Goal: Answer question/provide support: Share knowledge or assist other users

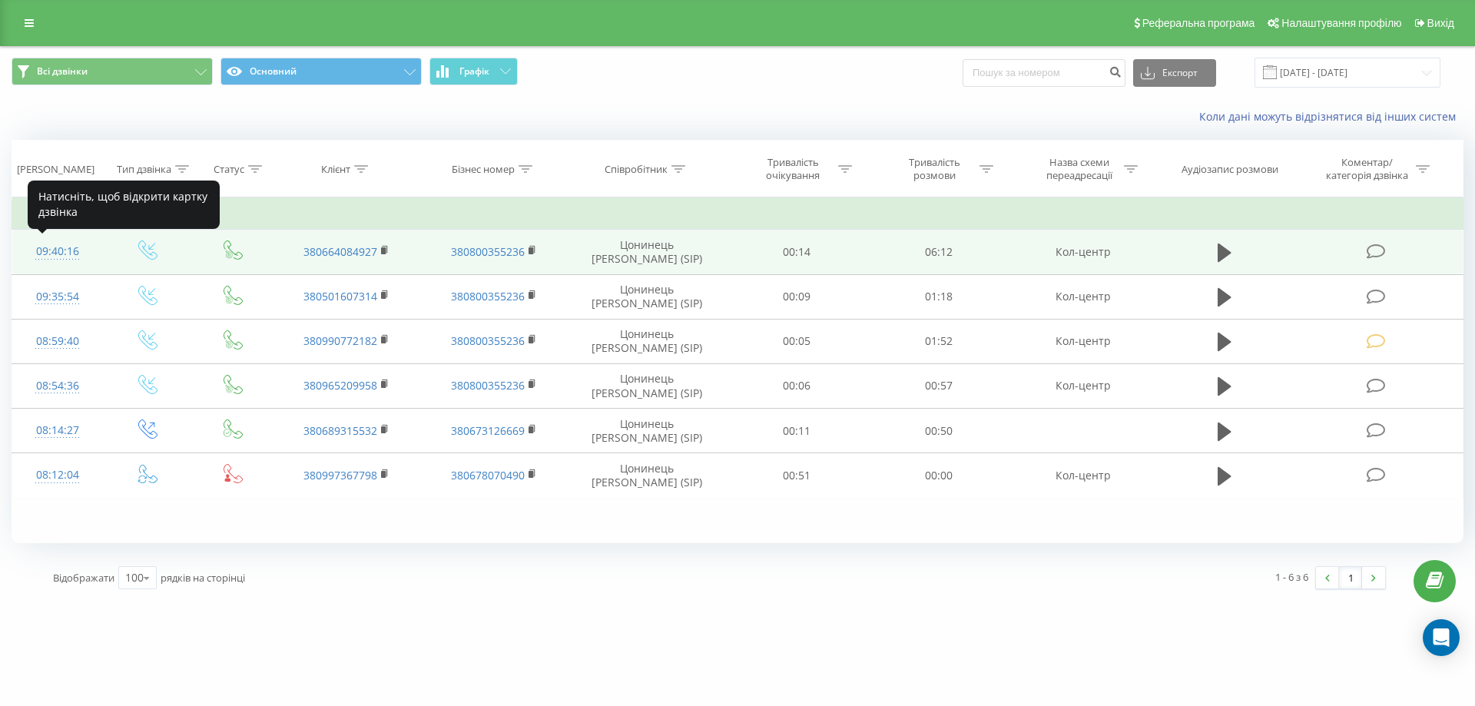
click at [66, 254] on div "09:40:16" at bounding box center [58, 252] width 60 height 30
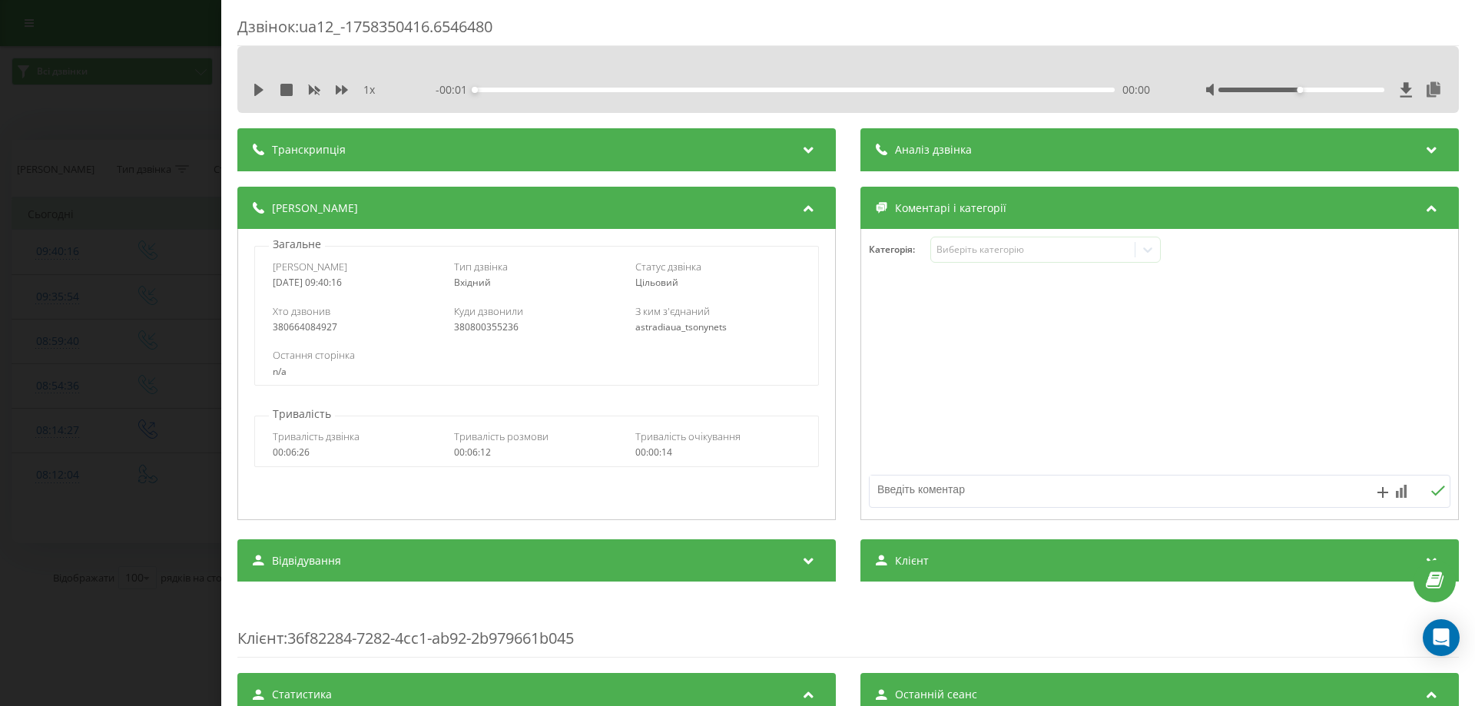
click at [2, 156] on div "Дзвінок : ua12_-1758350416.6546480 1 x - 00:01 00:00 00:00 Транскрипція Для AI-…" at bounding box center [737, 353] width 1475 height 706
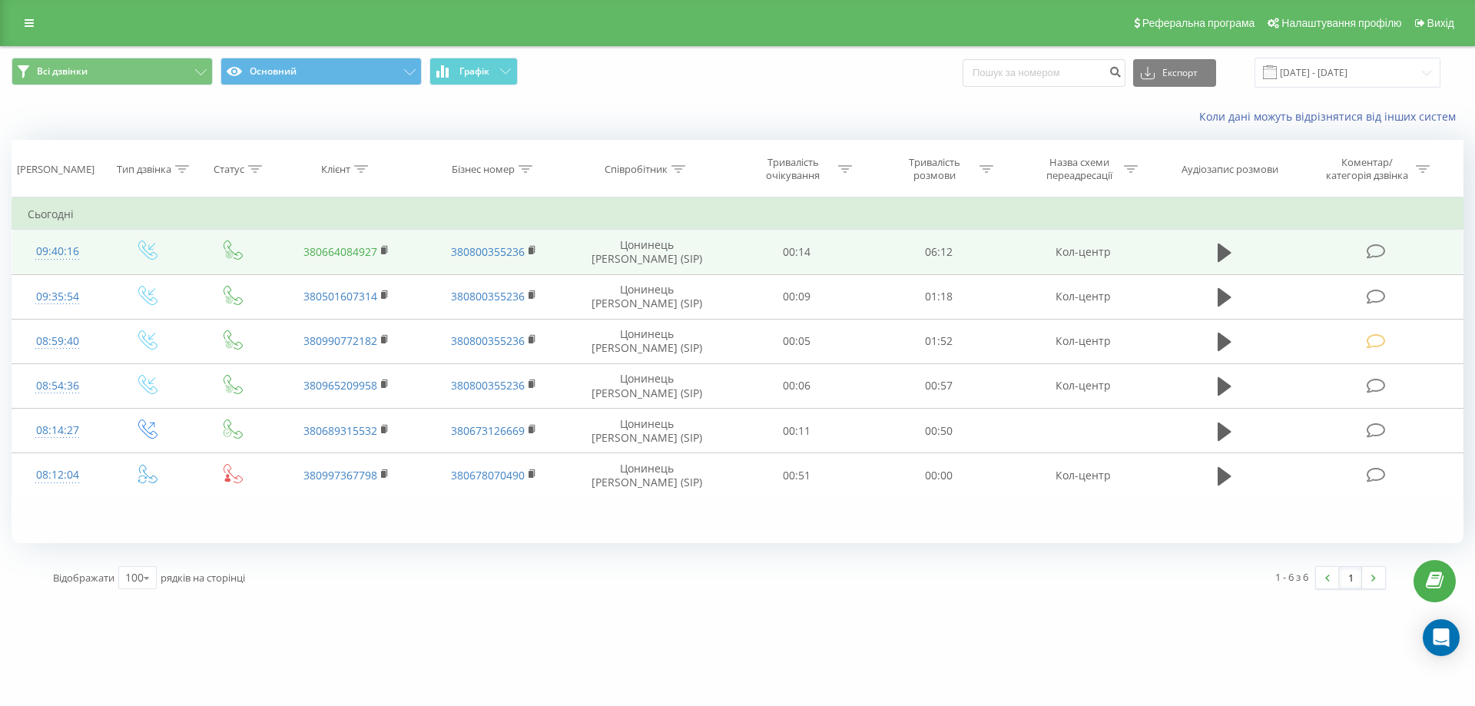
click at [336, 253] on link "380664084927" at bounding box center [340, 251] width 74 height 15
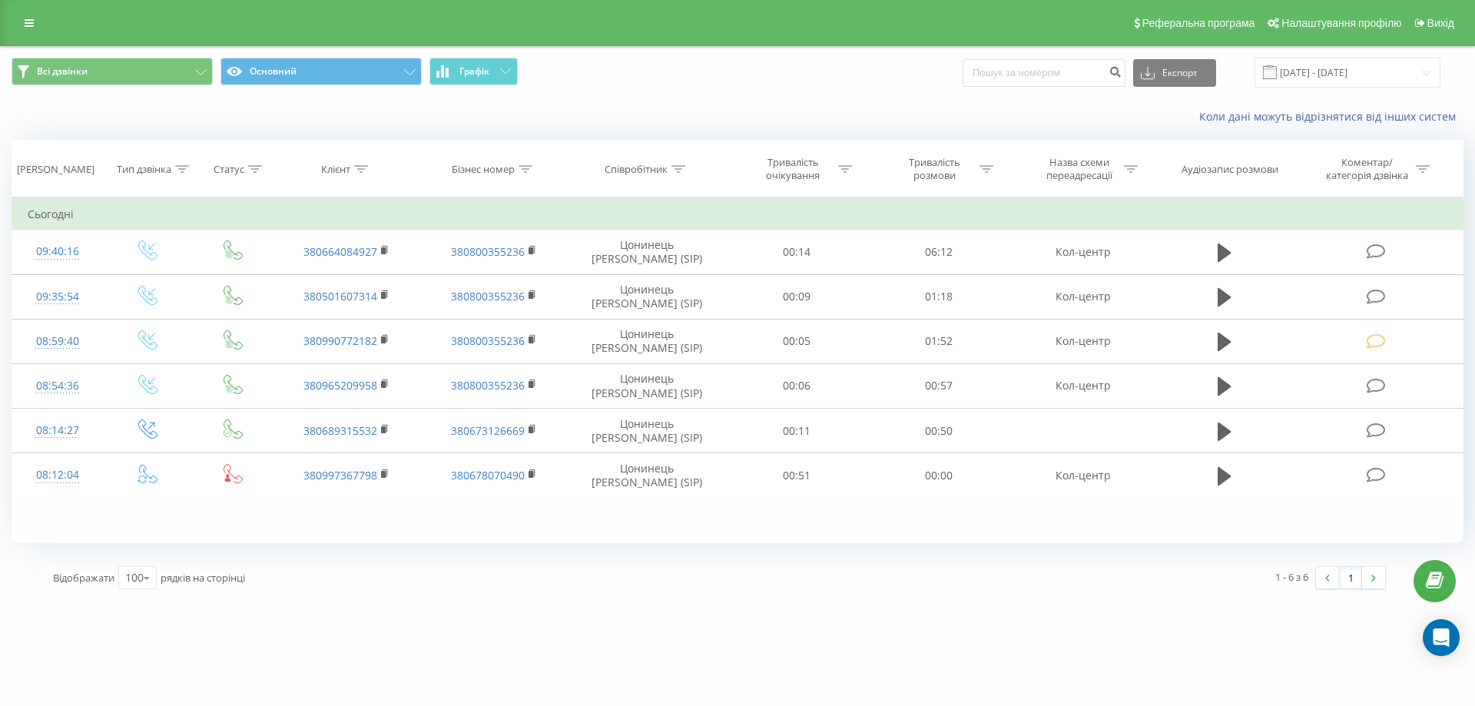
click at [355, 578] on div "Відображати 100 10 25 50 100 рядків на сторінці" at bounding box center [380, 577] width 677 height 45
click at [661, 80] on span "Всі дзвінки Основний Графік" at bounding box center [369, 73] width 714 height 30
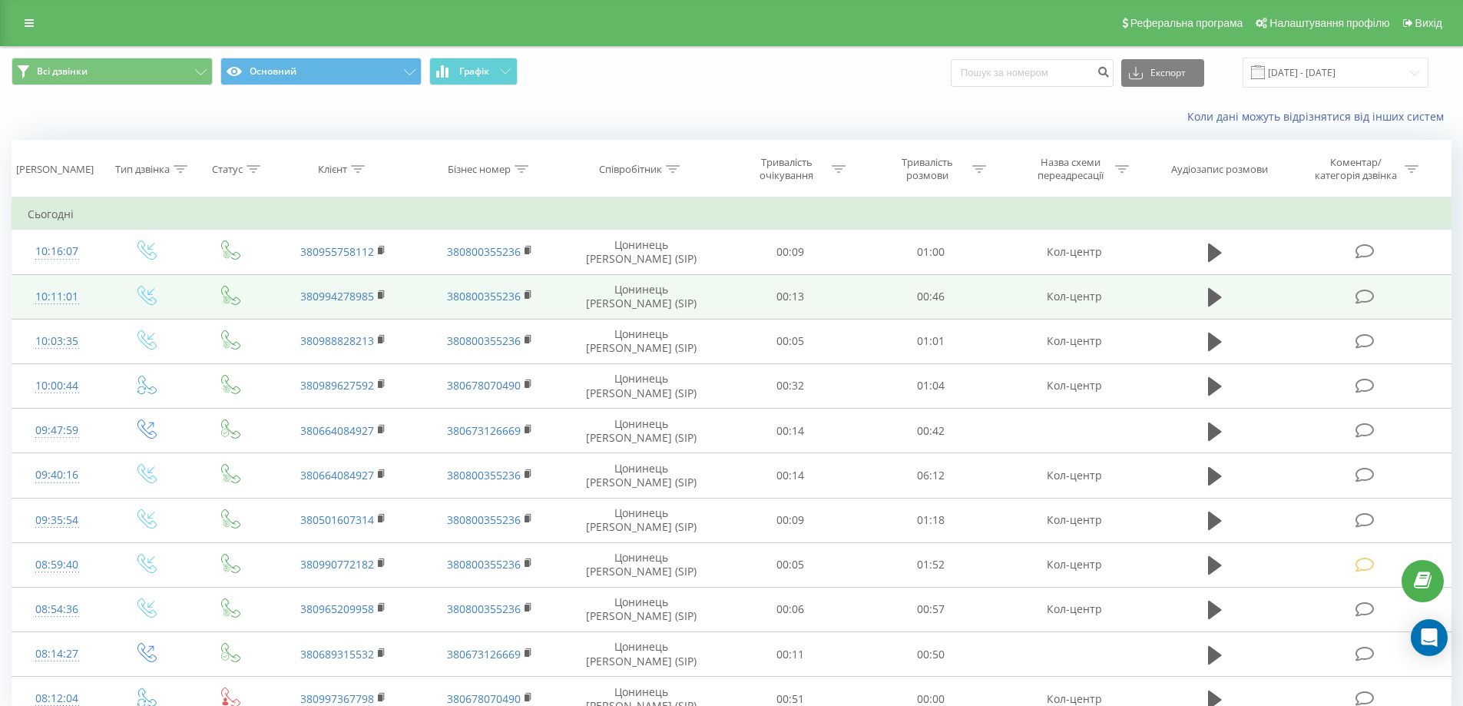
scroll to position [73, 0]
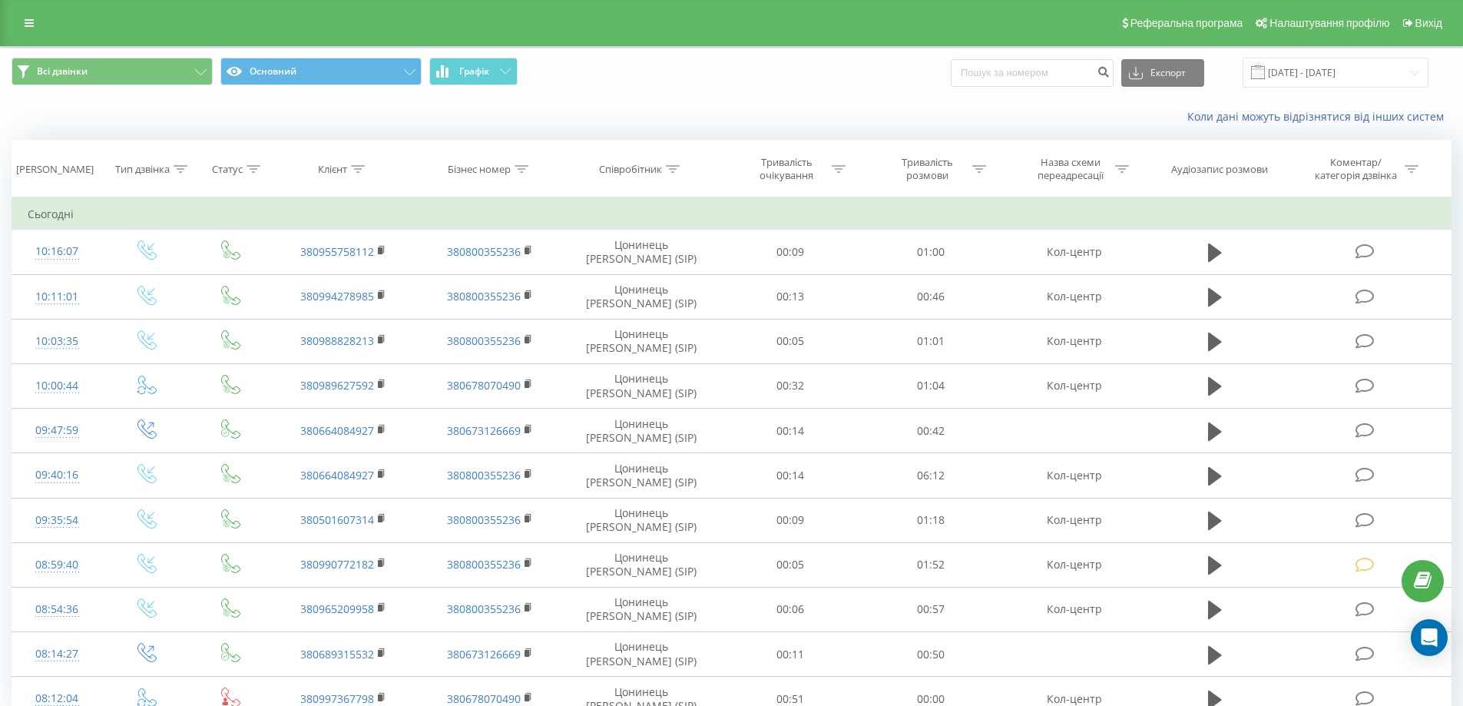
click at [701, 100] on div "Коли дані можуть відрізнятися вiд інших систем" at bounding box center [732, 116] width 1462 height 37
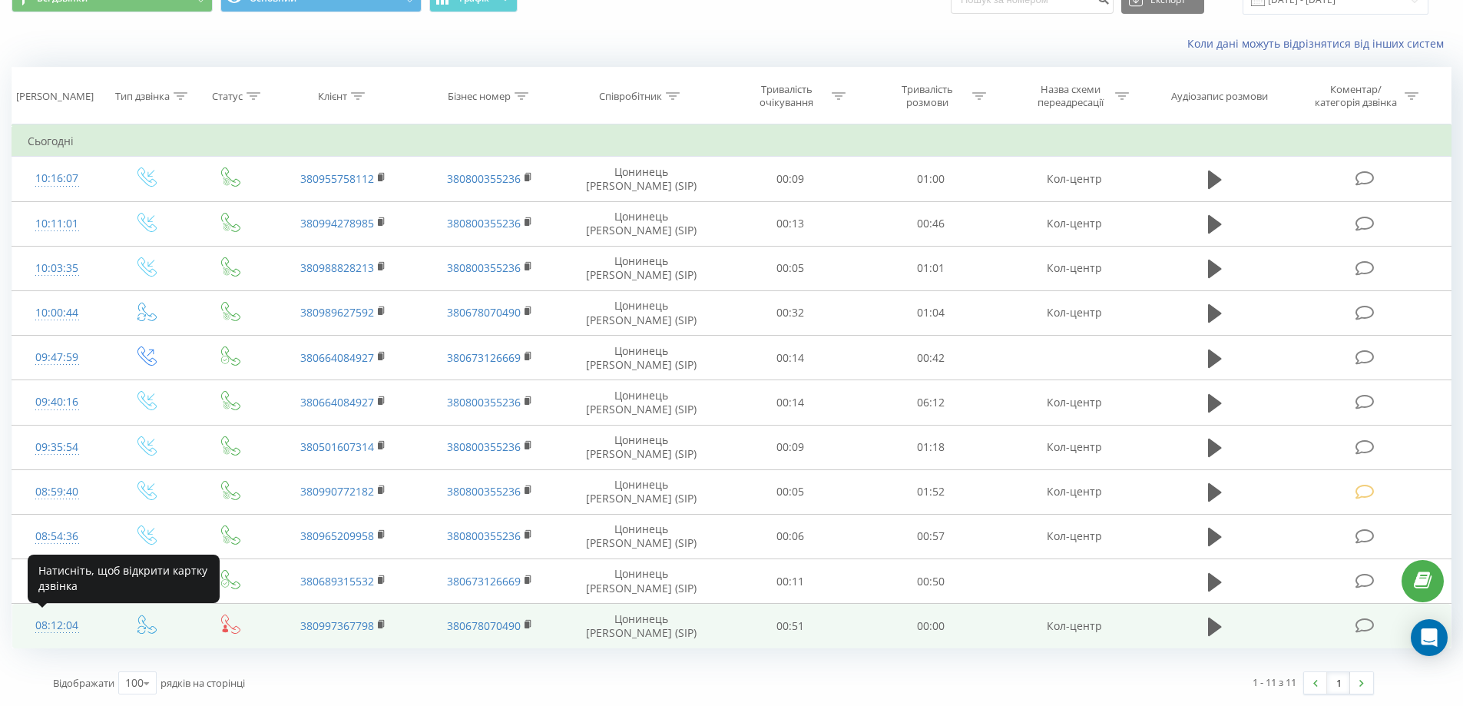
click at [62, 627] on div "08:12:04" at bounding box center [57, 626] width 59 height 30
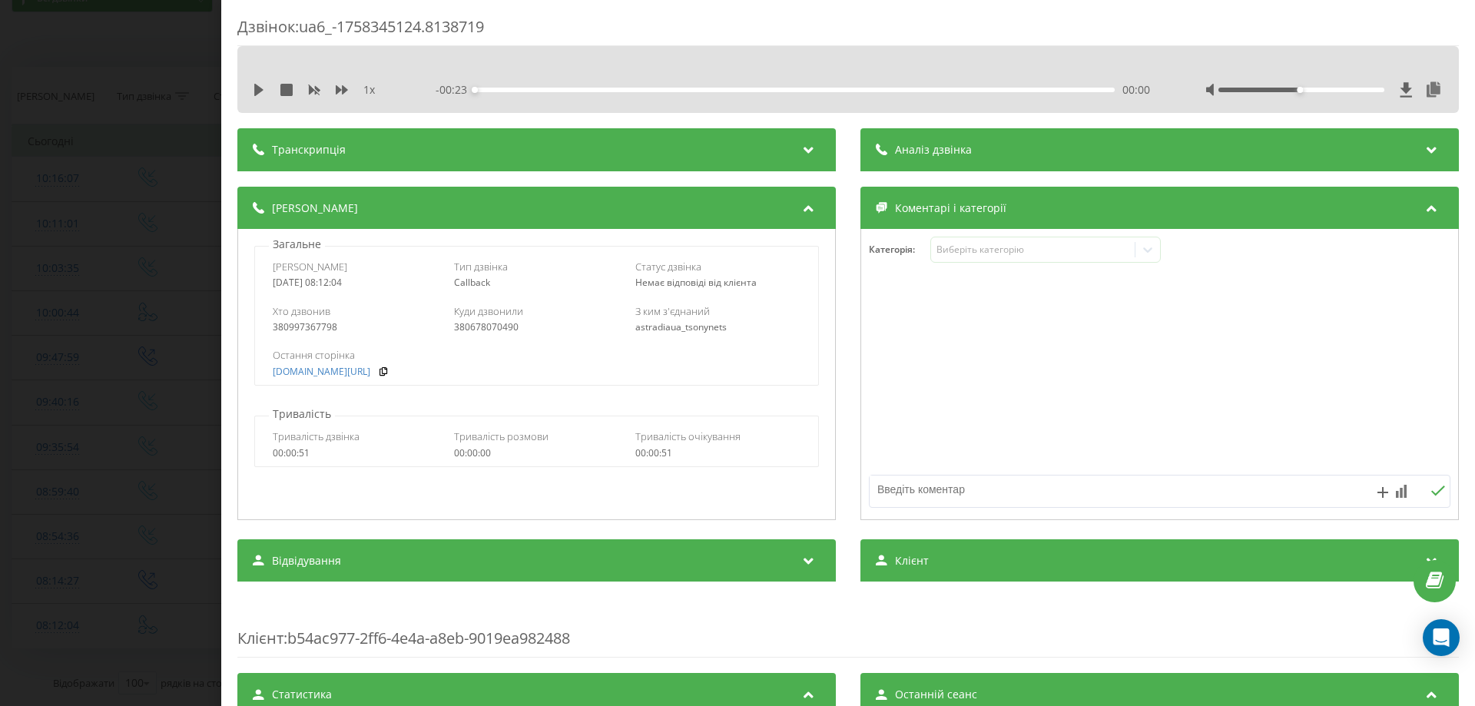
click at [0, 108] on div "Дзвінок : ua6_-1758345124.8138719 1 x - 00:23 00:00 00:00 Транскрипція Для AI-а…" at bounding box center [737, 353] width 1475 height 706
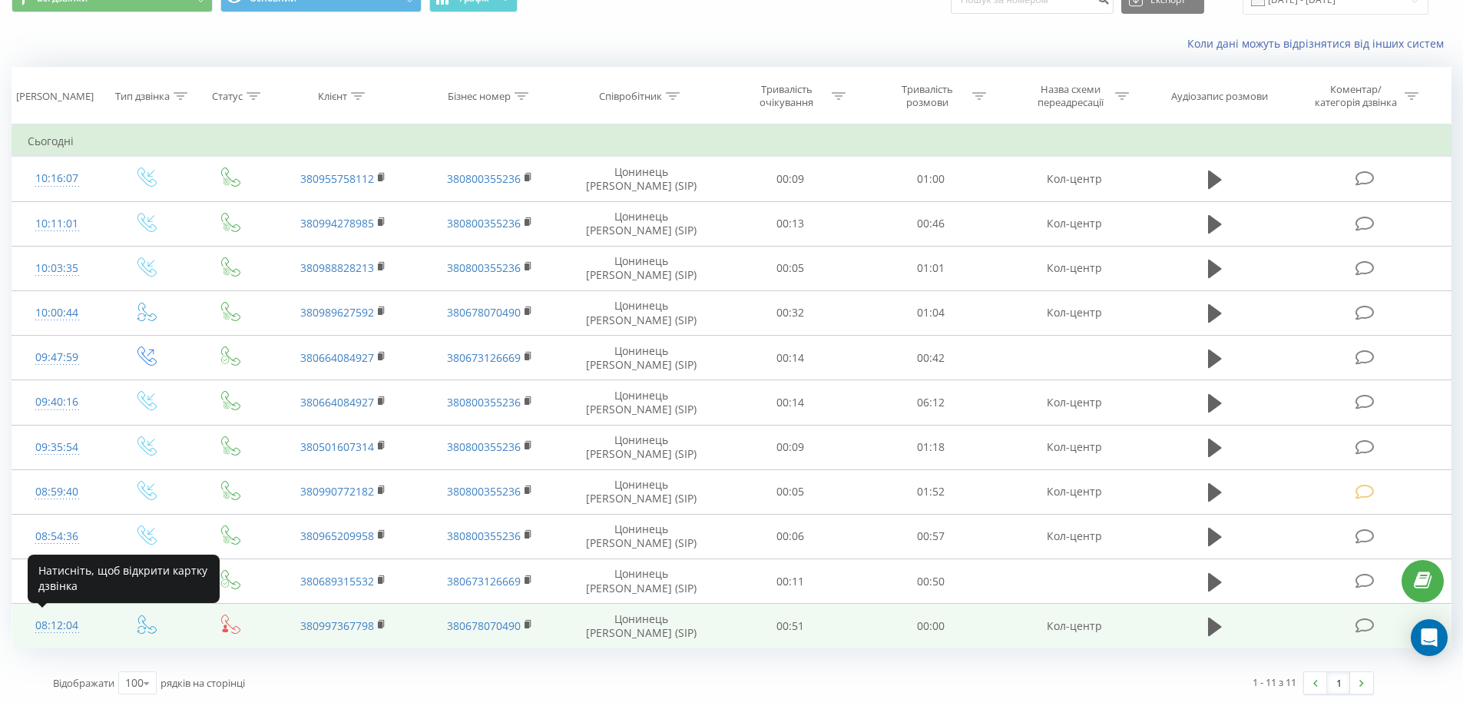
click at [51, 625] on div "08:12:04" at bounding box center [57, 626] width 59 height 30
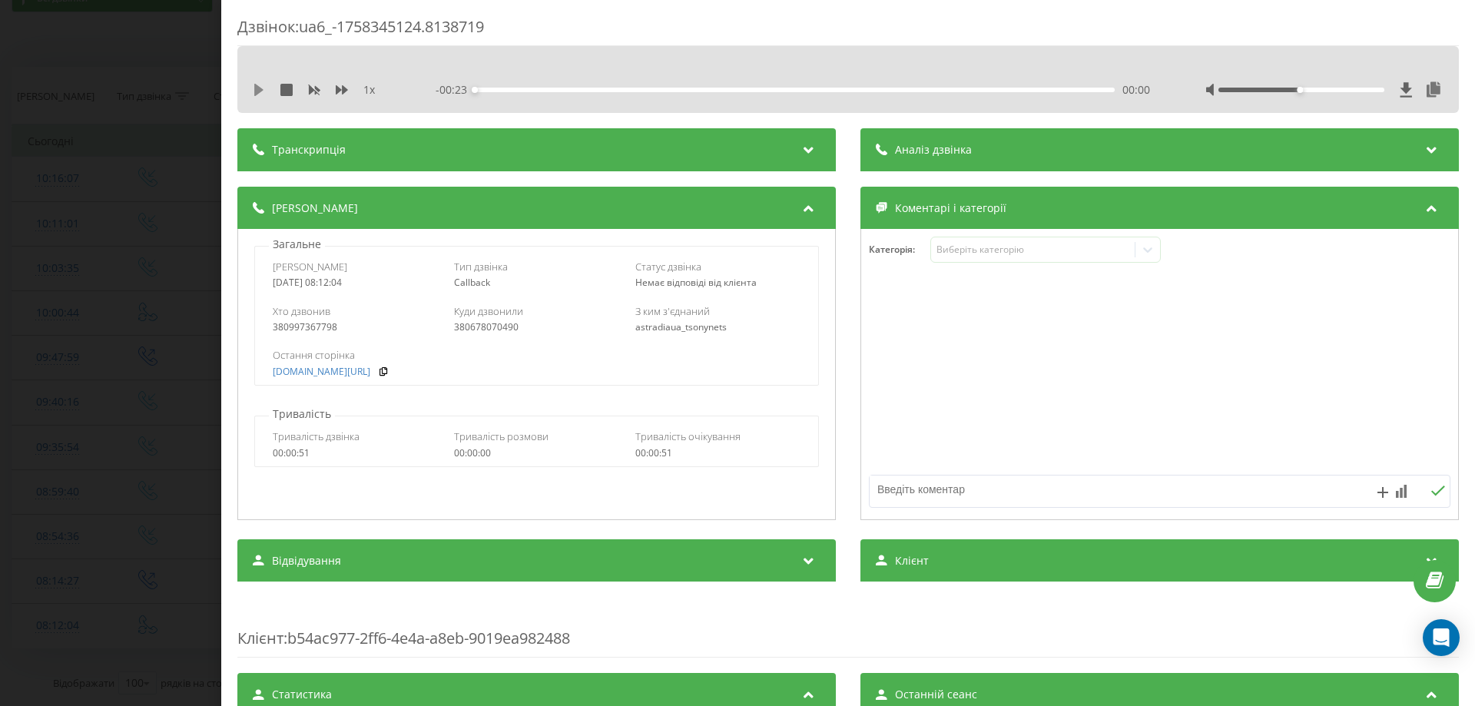
click at [258, 85] on icon at bounding box center [259, 90] width 12 height 12
drag, startPoint x: 1287, startPoint y: 89, endPoint x: 1320, endPoint y: 111, distance: 38.8
click at [1474, 97] on div "Дзвінок : ua6_-1758345124.8138719 1 x - 00:21 00:01 00:01 Транскрипція Для AI-а…" at bounding box center [847, 353] width 1253 height 706
click at [345, 91] on icon at bounding box center [342, 89] width 12 height 9
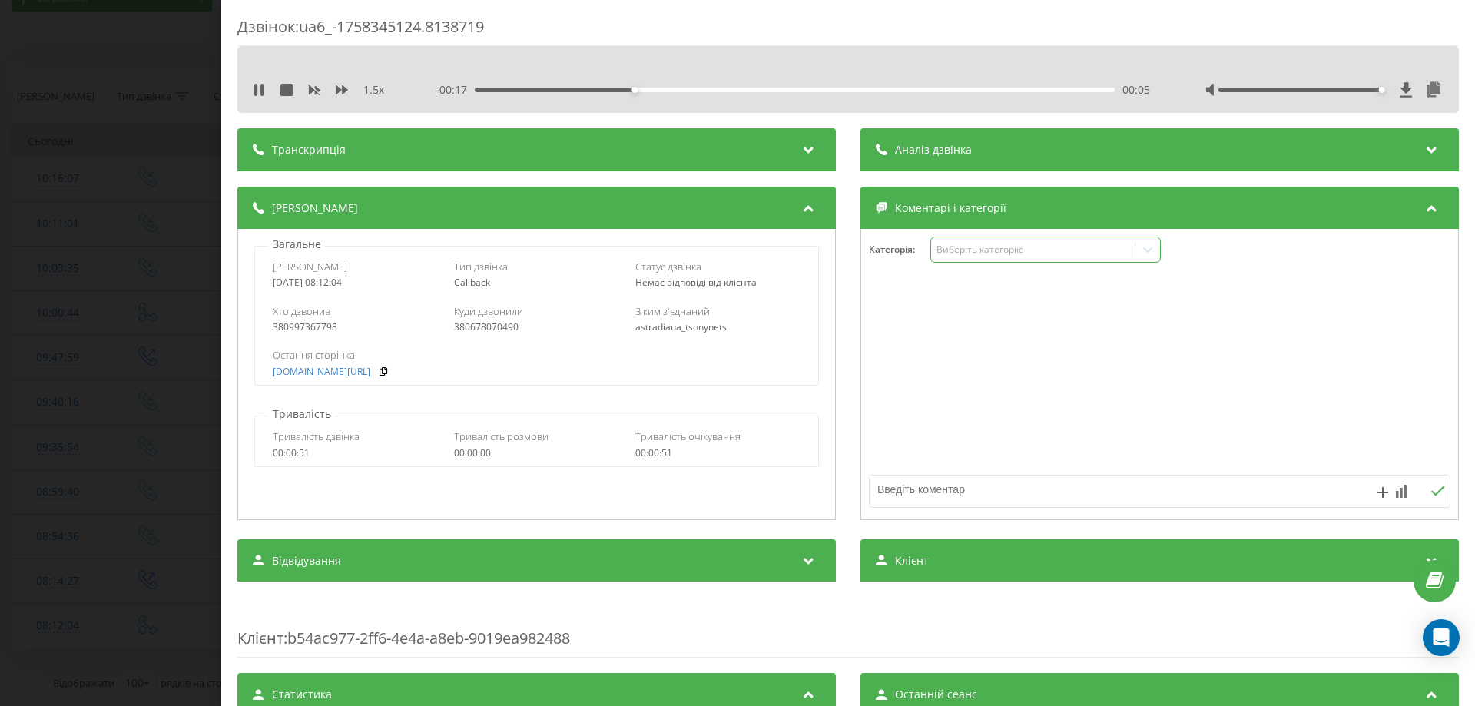
drag, startPoint x: 1019, startPoint y: 257, endPoint x: 1008, endPoint y: 258, distance: 10.9
click at [1017, 257] on div "Виберіть категорію" at bounding box center [1033, 250] width 204 height 15
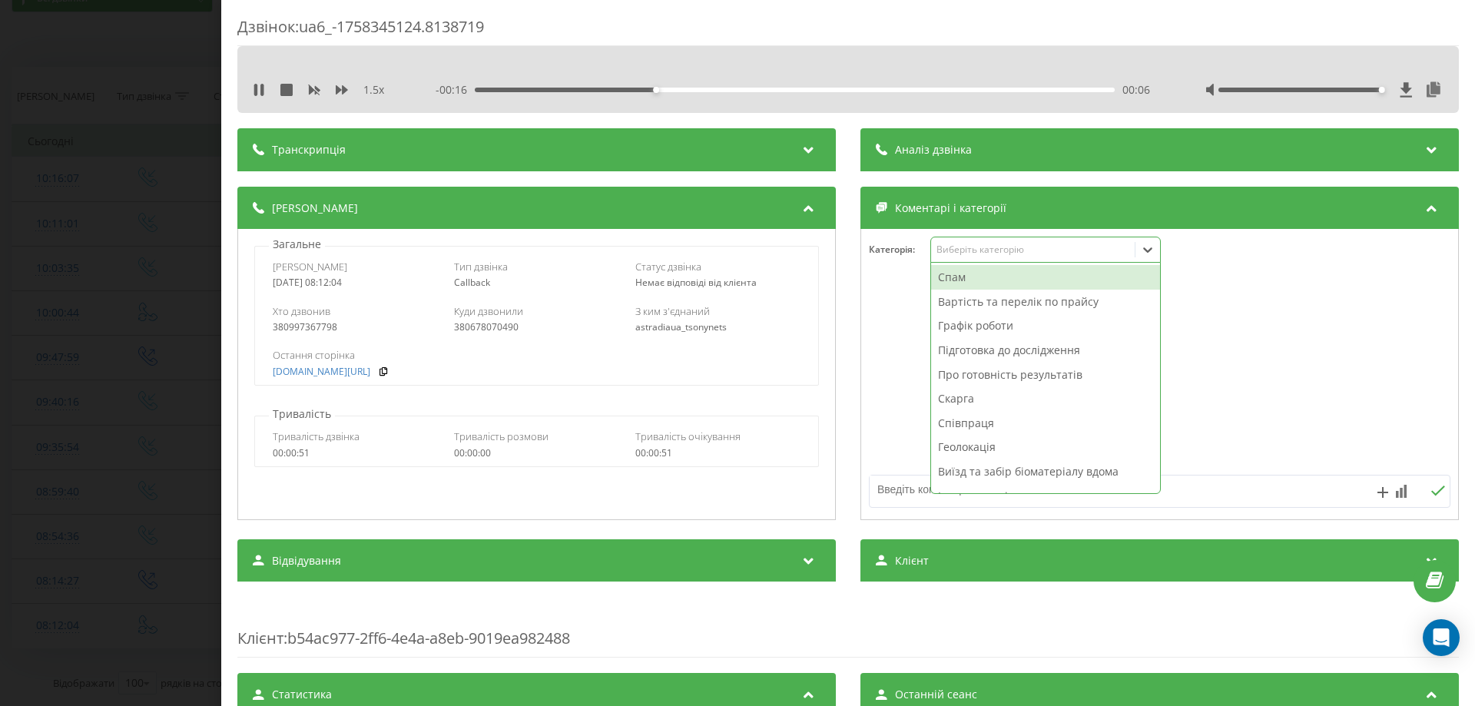
click at [962, 277] on div "Спам" at bounding box center [1045, 277] width 229 height 25
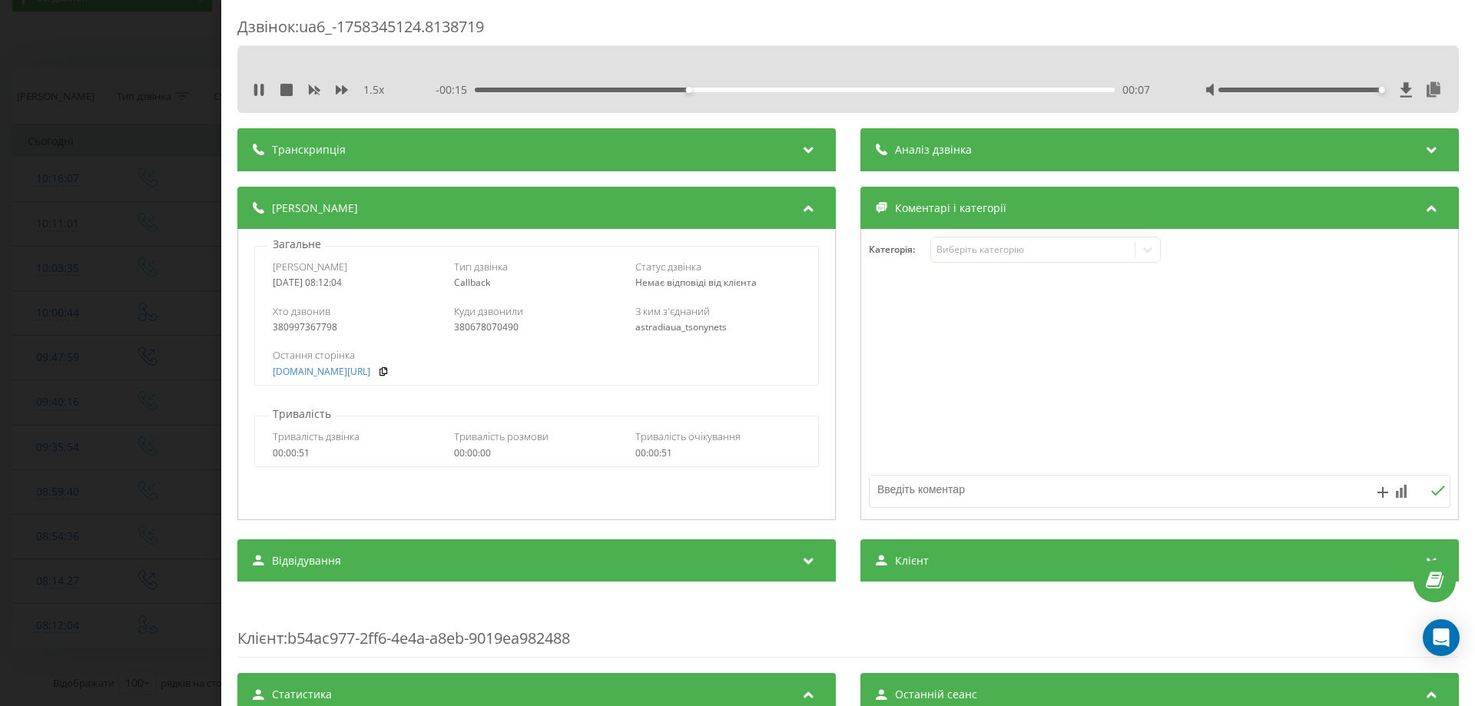
click at [903, 500] on textarea at bounding box center [1101, 489] width 464 height 28
type textarea "скинули"
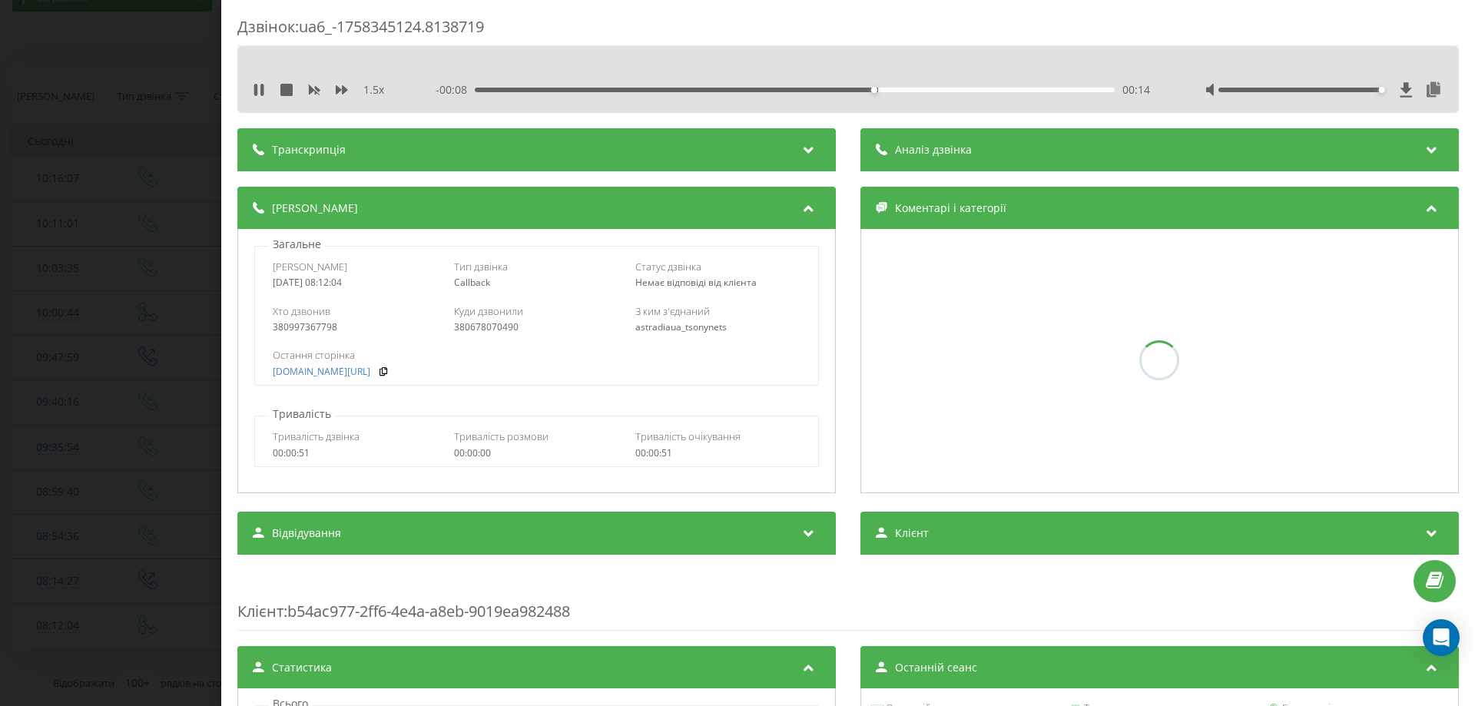
click at [0, 353] on div "Дзвінок : ua6_-1758345124.8138719 1.5 x - 00:08 00:14 00:14 Транскрипція Для AI…" at bounding box center [737, 353] width 1475 height 706
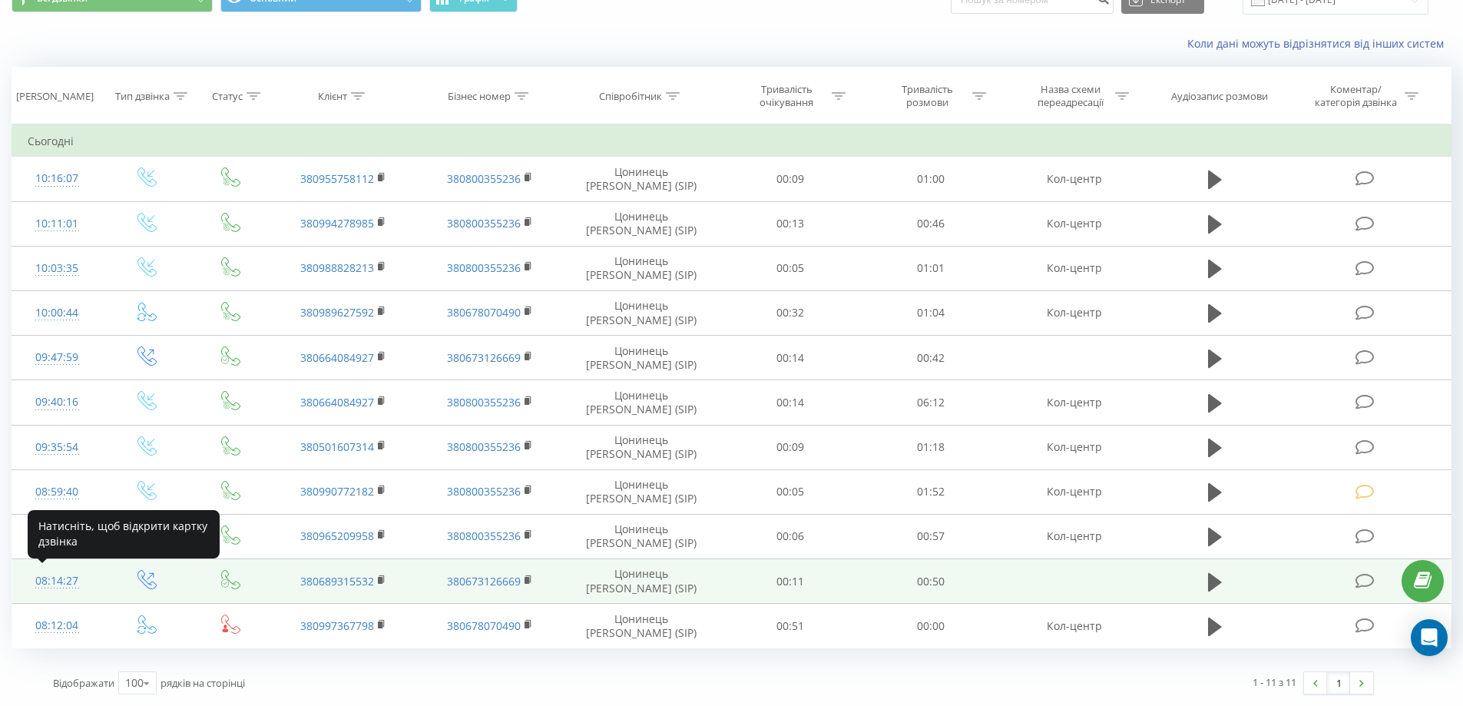
click at [48, 582] on div "08:14:27" at bounding box center [57, 581] width 59 height 30
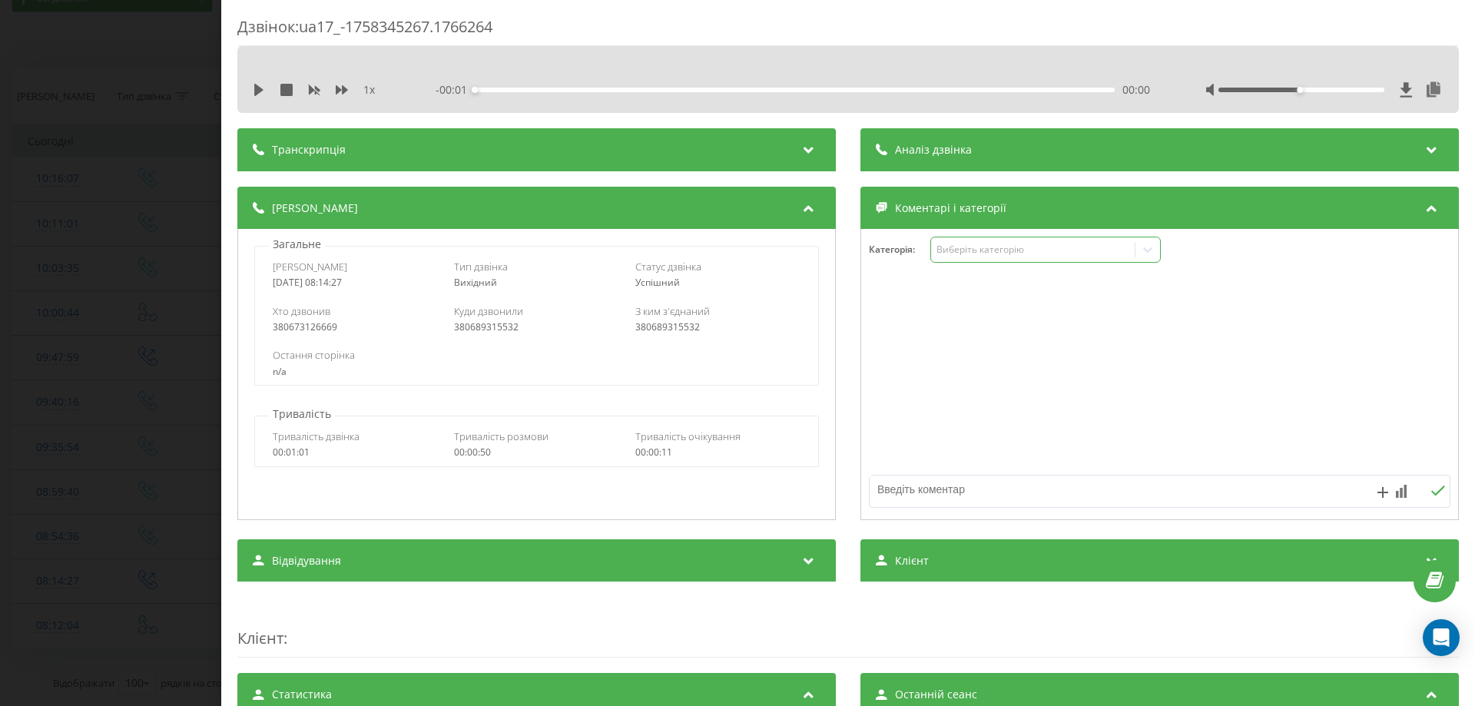
click at [984, 258] on div "Виберіть категорію" at bounding box center [1045, 250] width 230 height 26
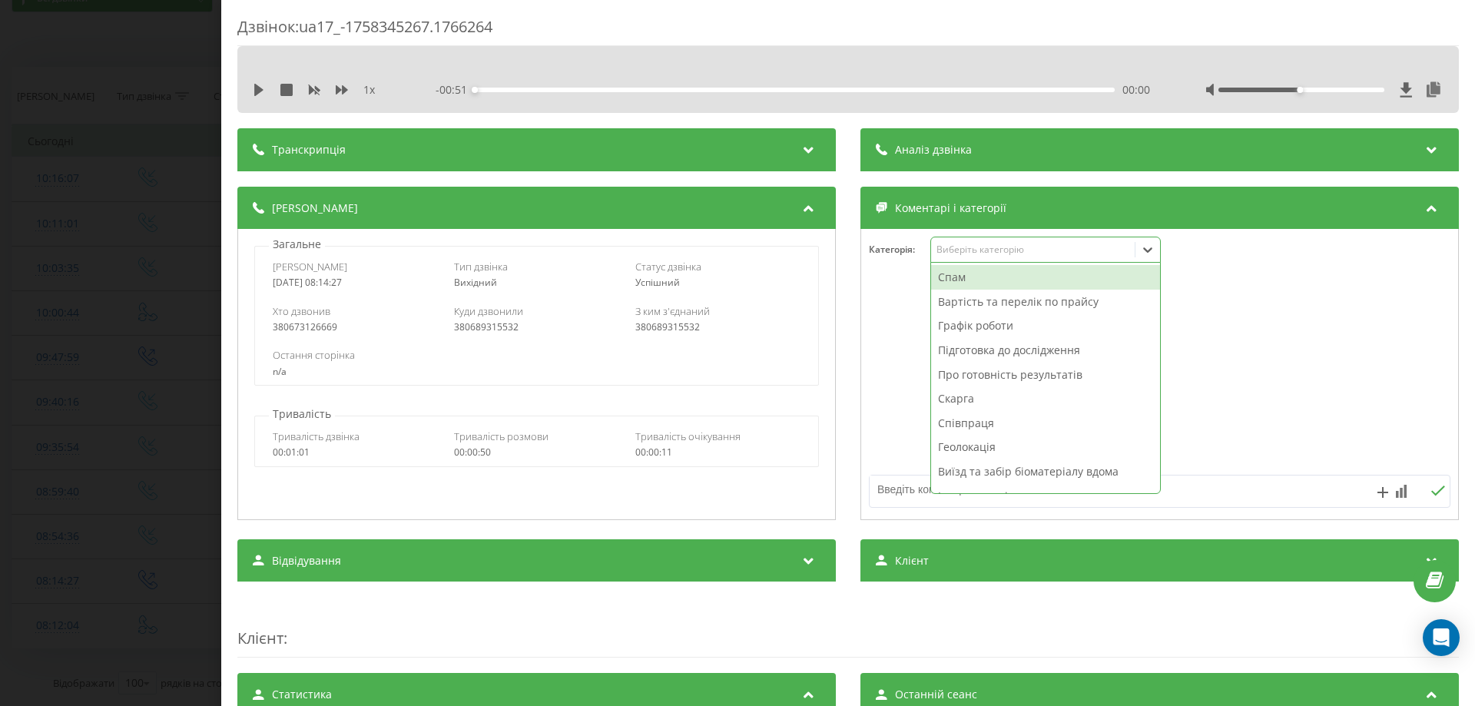
click at [963, 326] on div "Графік роботи" at bounding box center [1045, 325] width 229 height 25
click at [895, 486] on textarea at bounding box center [1101, 489] width 464 height 28
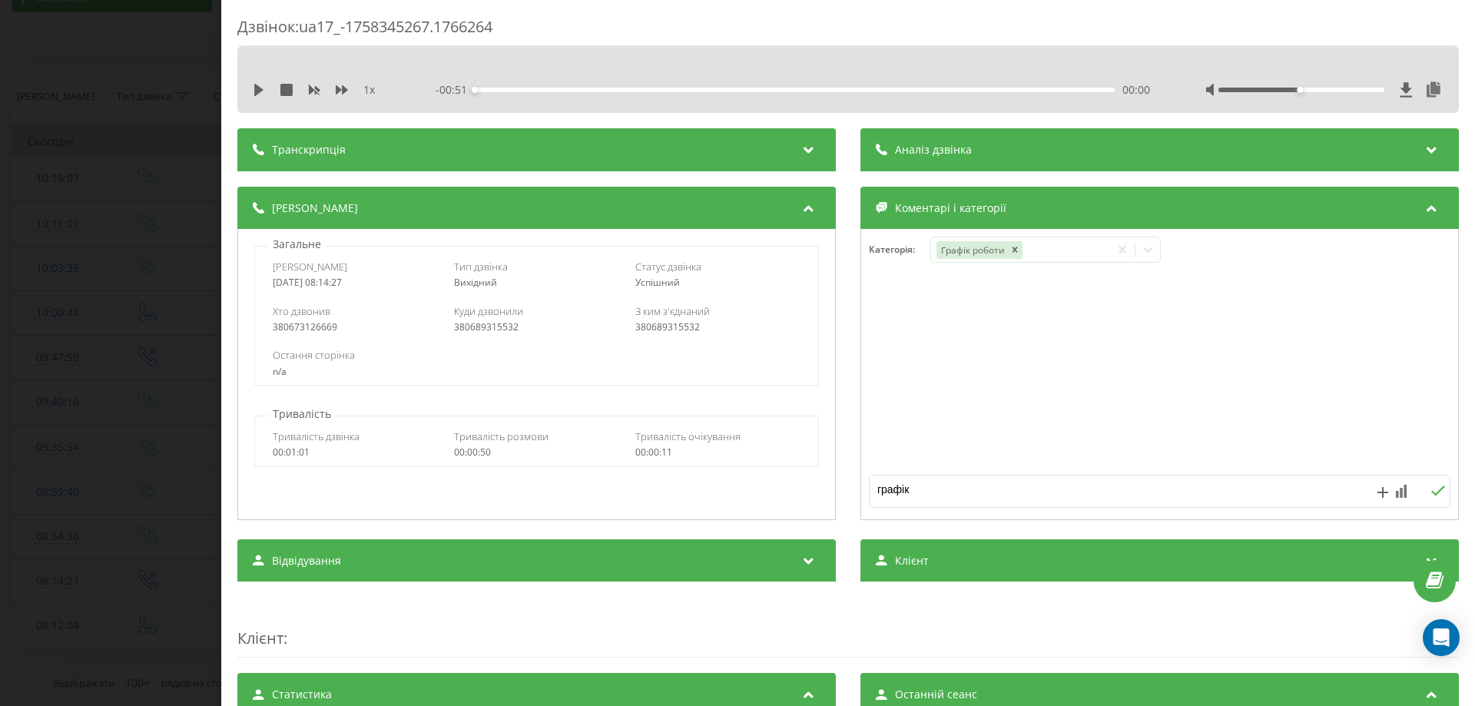
type textarea "графік"
click at [1431, 482] on div "графік" at bounding box center [1159, 491] width 581 height 33
click at [1430, 490] on button at bounding box center [1437, 491] width 24 height 13
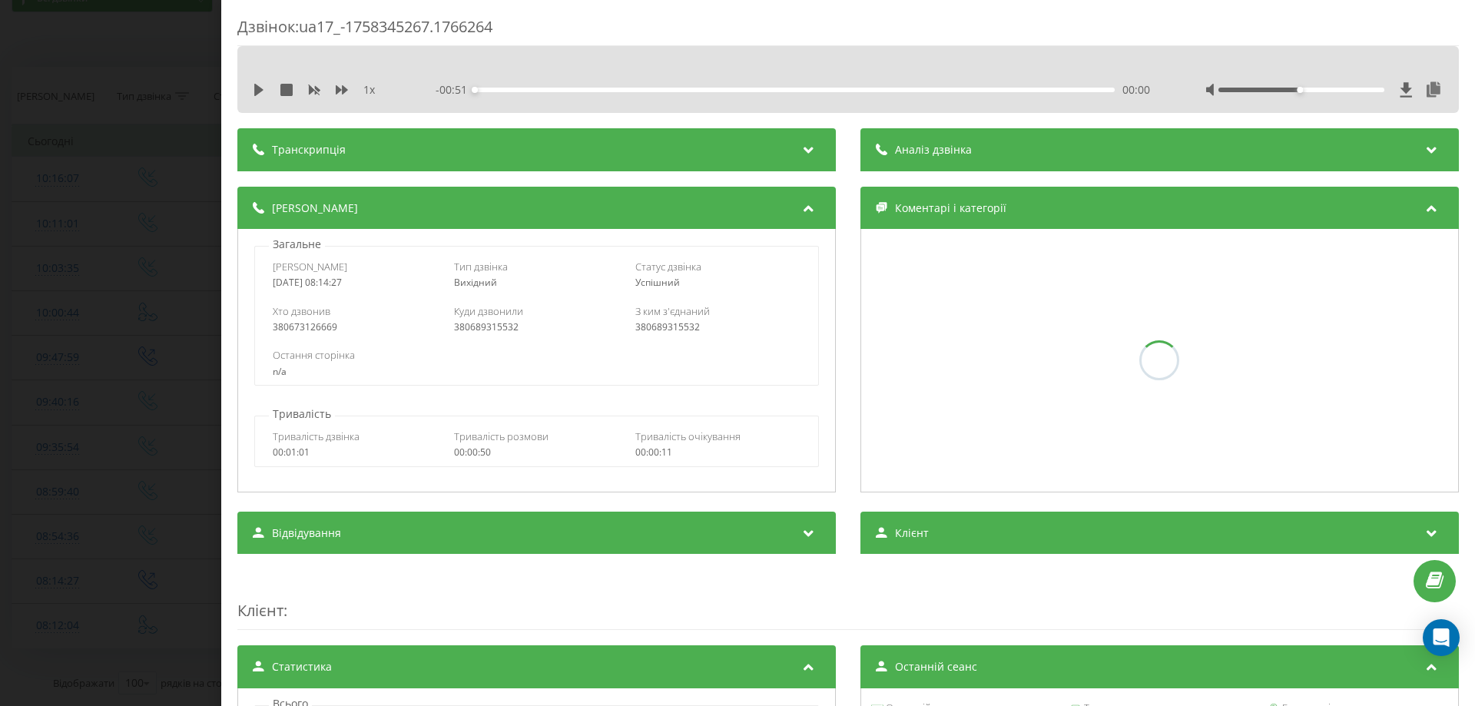
click at [45, 373] on div "Дзвінок : ua17_-1758345267.1766264 1 x - 00:51 00:00 00:00 Транскрипція Для AI-…" at bounding box center [737, 353] width 1475 height 706
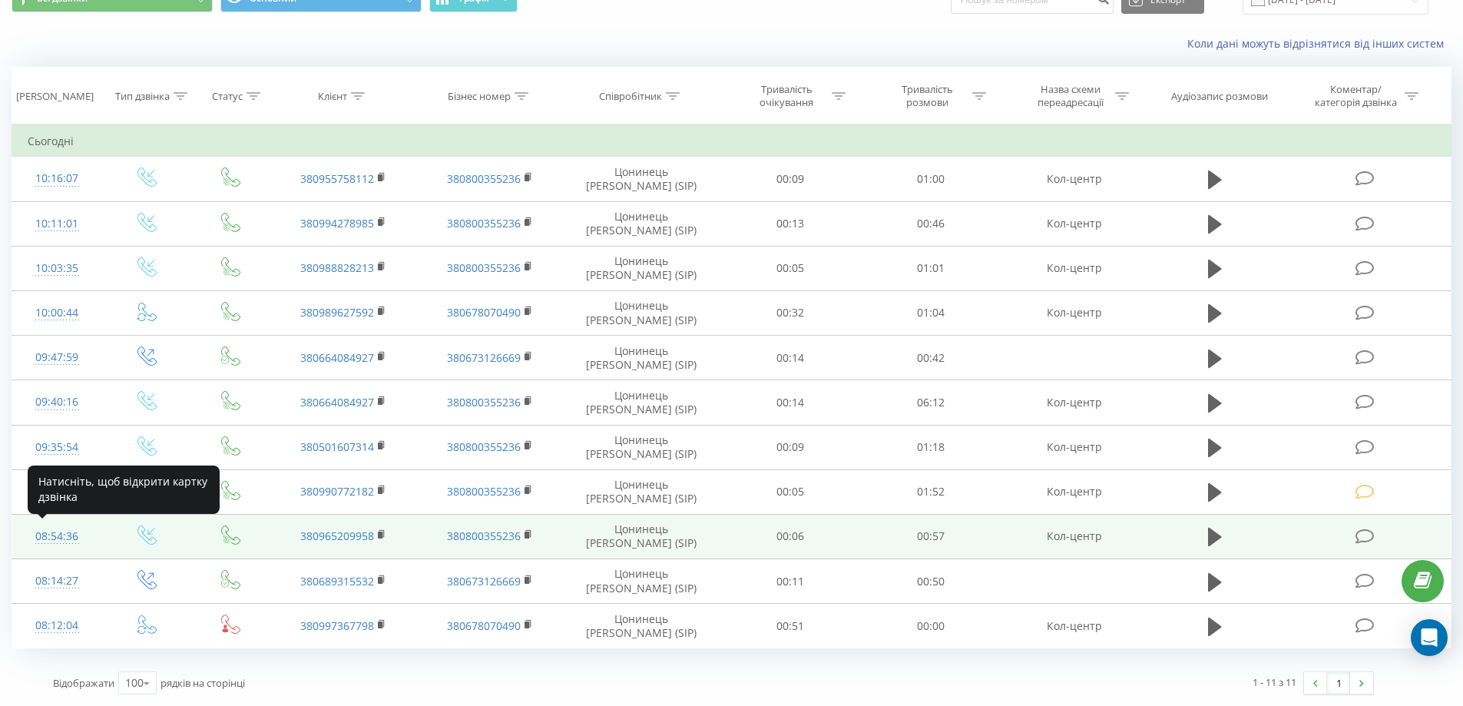
click at [40, 539] on div "08:54:36" at bounding box center [57, 537] width 59 height 30
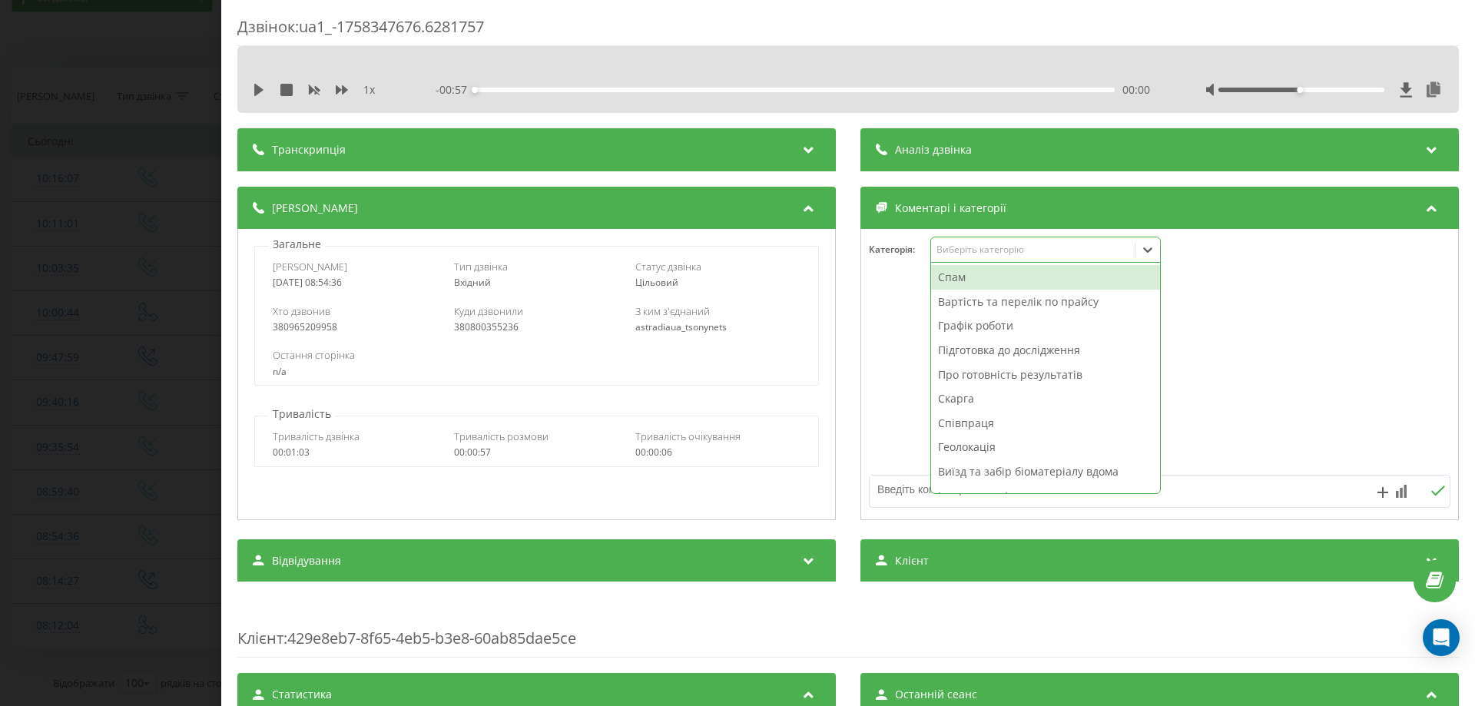
drag, startPoint x: 982, startPoint y: 241, endPoint x: 975, endPoint y: 248, distance: 9.2
click at [981, 242] on div "Виберіть категорію" at bounding box center [1045, 250] width 230 height 26
click at [954, 307] on div "Вартість та перелік по прайсу" at bounding box center [1045, 302] width 229 height 25
click at [886, 485] on textarea at bounding box center [1101, 489] width 464 height 28
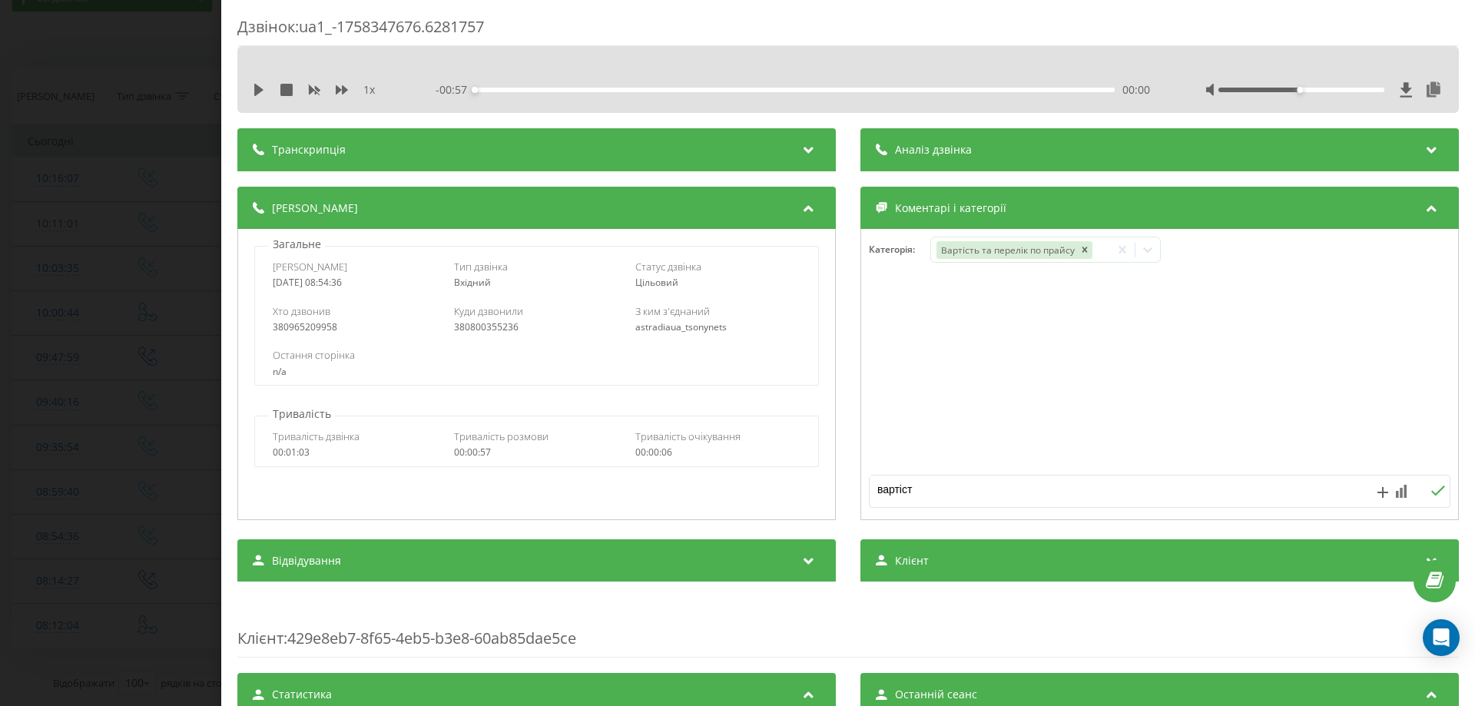
type textarea "вартість"
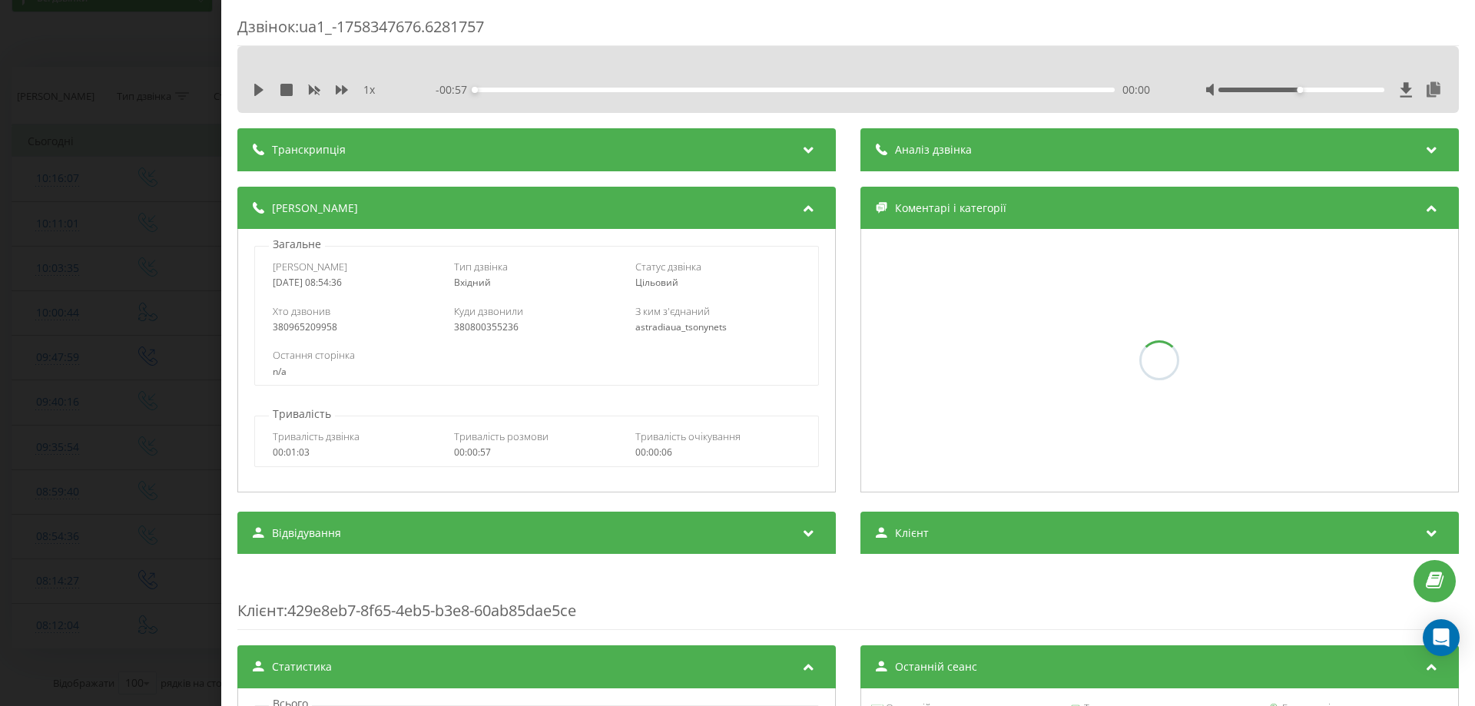
click at [0, 508] on div "Дзвінок : ua1_-1758347676.6281757 1 x - 00:57 00:00 00:00 Транскрипція Для AI-а…" at bounding box center [737, 353] width 1475 height 706
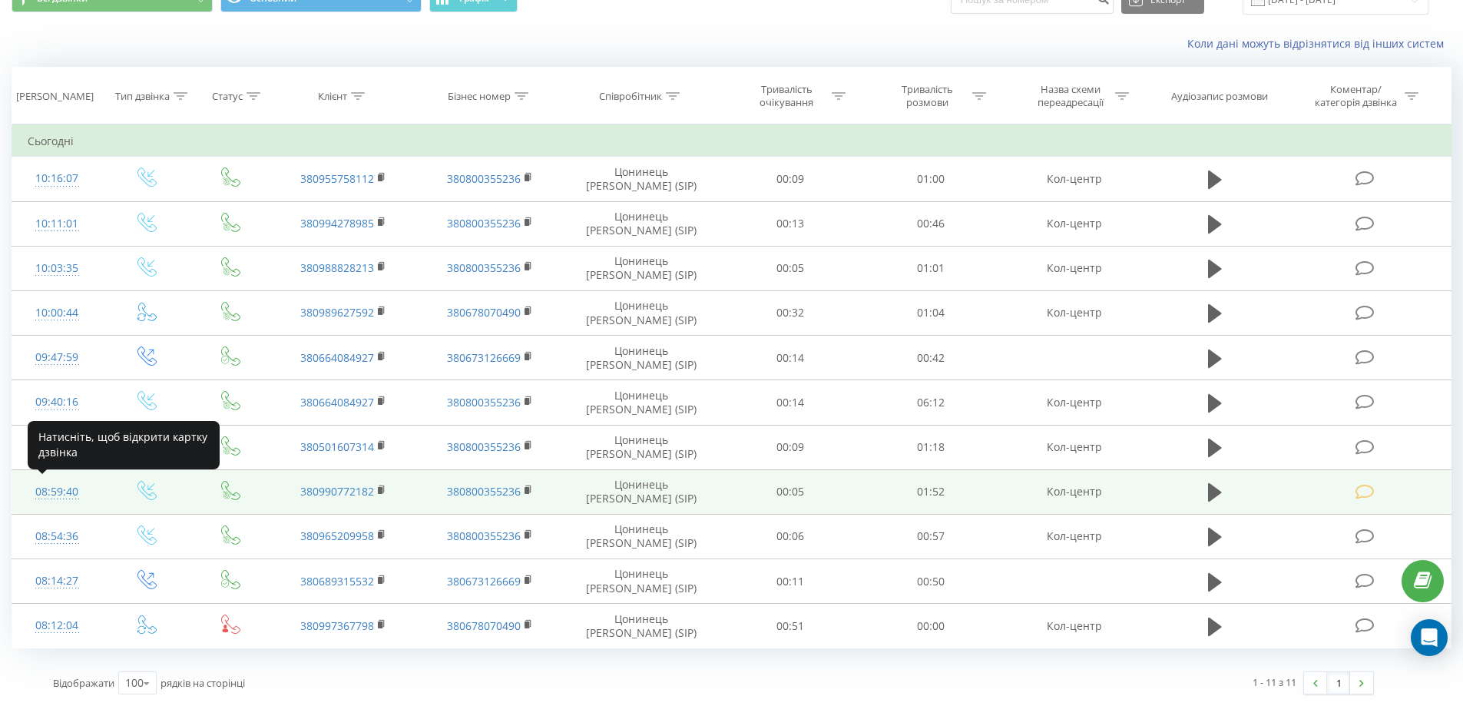
click at [38, 488] on div "08:59:40" at bounding box center [57, 492] width 59 height 30
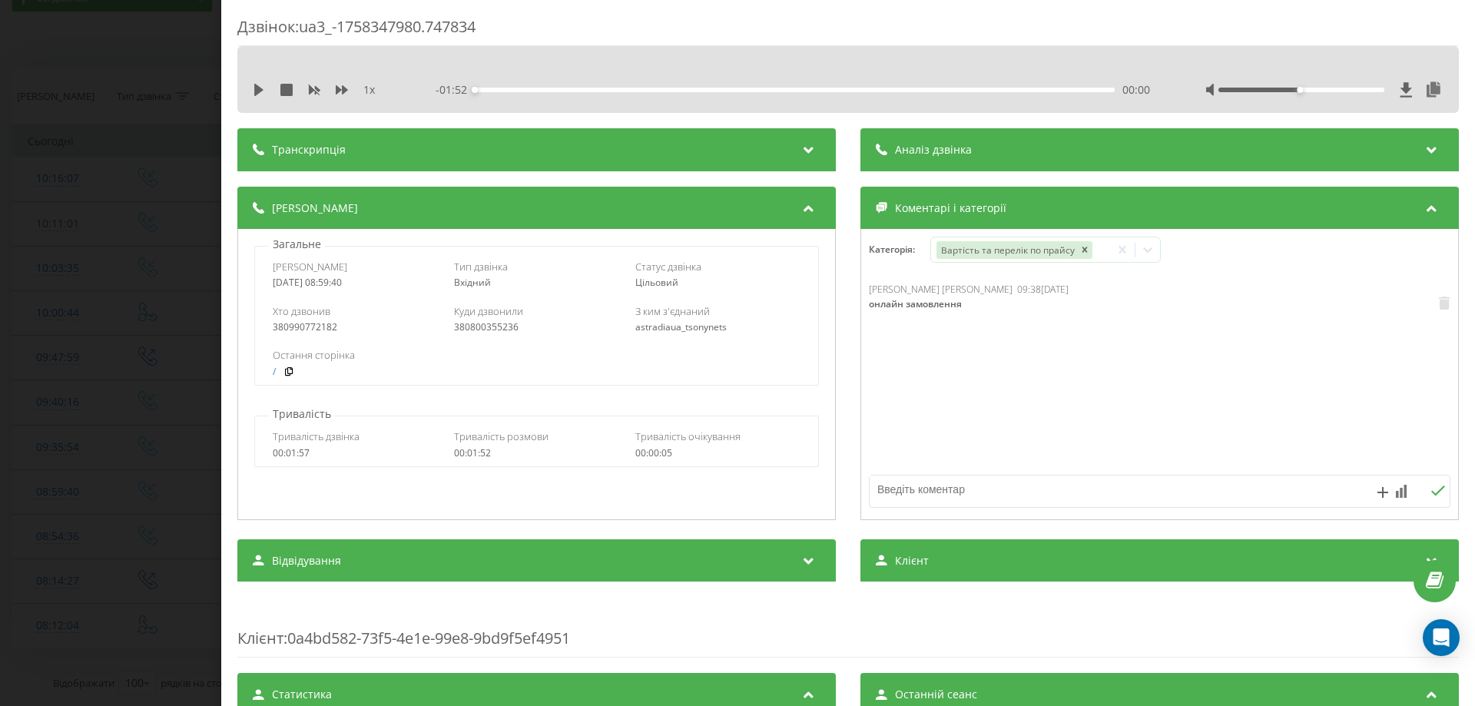
click at [0, 426] on div "Дзвінок : ua3_-1758347980.747834 1 x - 01:52 00:00 00:00 Транскрипція Для AI-ан…" at bounding box center [737, 353] width 1475 height 706
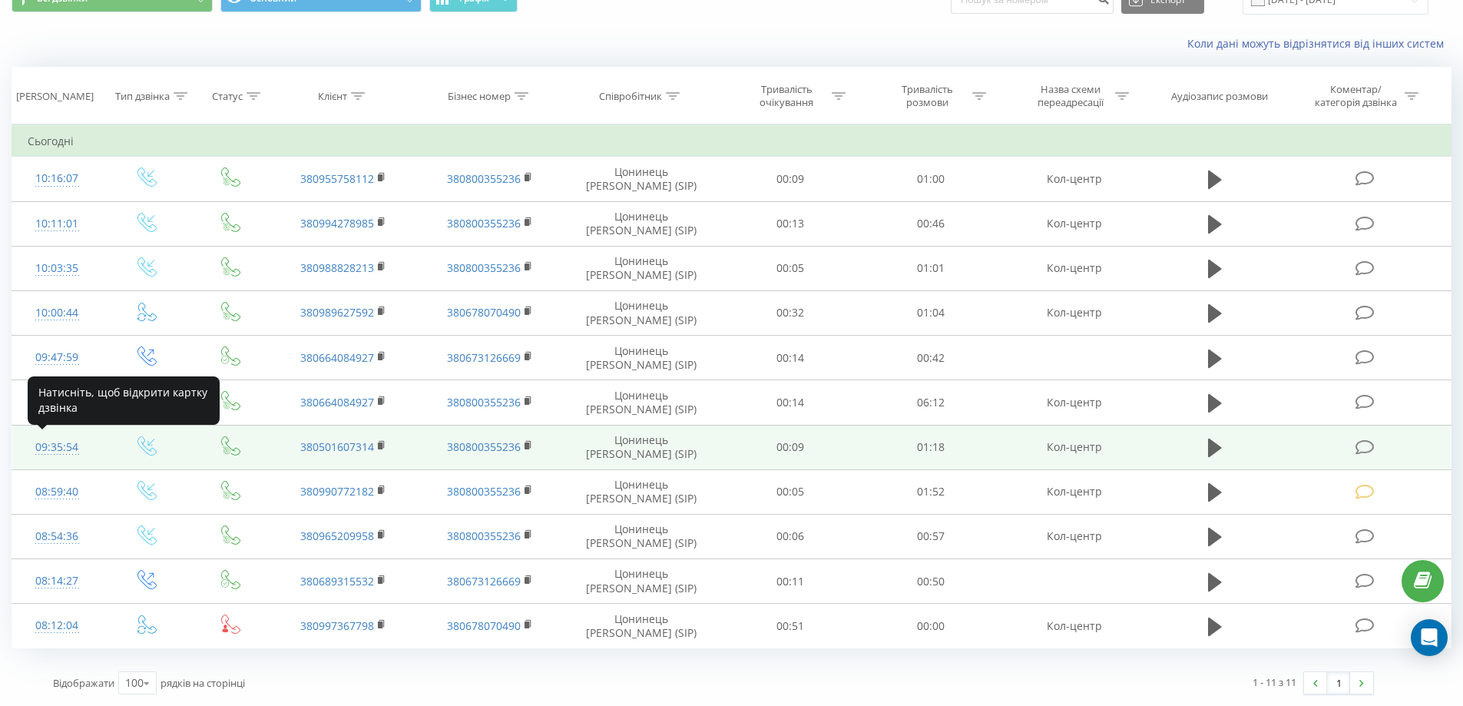
click at [52, 447] on div "09:35:54" at bounding box center [57, 447] width 59 height 30
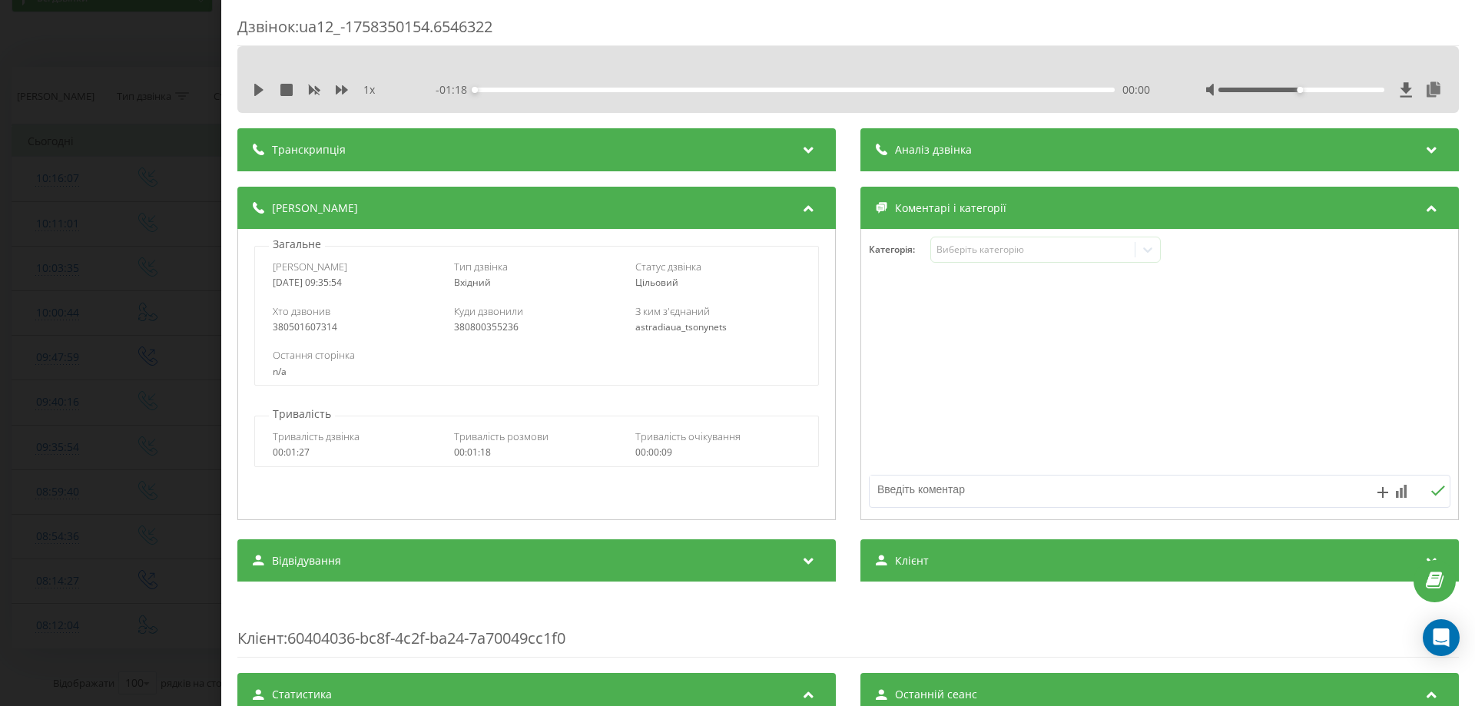
click at [973, 266] on div "Категорія : Виберіть категорію" at bounding box center [1159, 260] width 597 height 46
click at [978, 247] on div "Виберіть категорію" at bounding box center [1032, 249] width 192 height 12
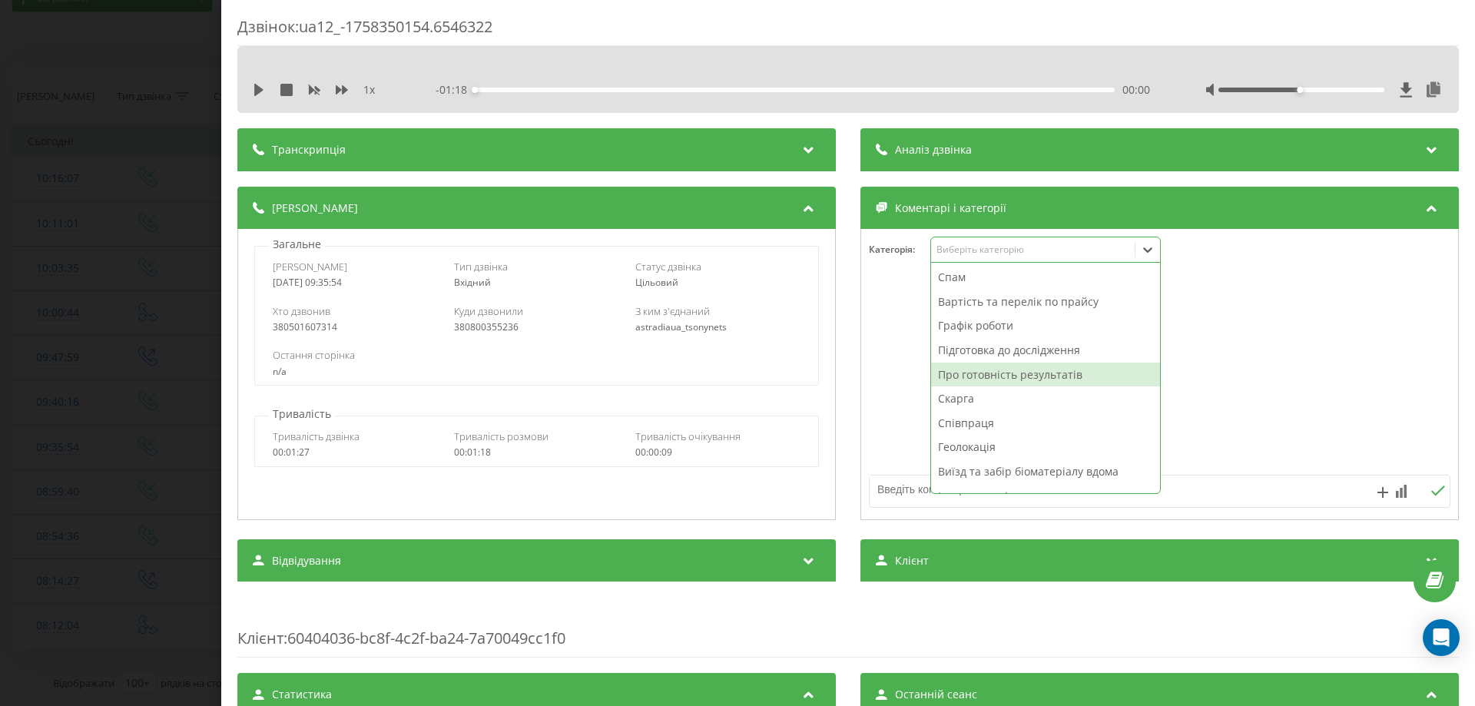
click at [974, 374] on div "Про готовність результатів" at bounding box center [1045, 375] width 229 height 25
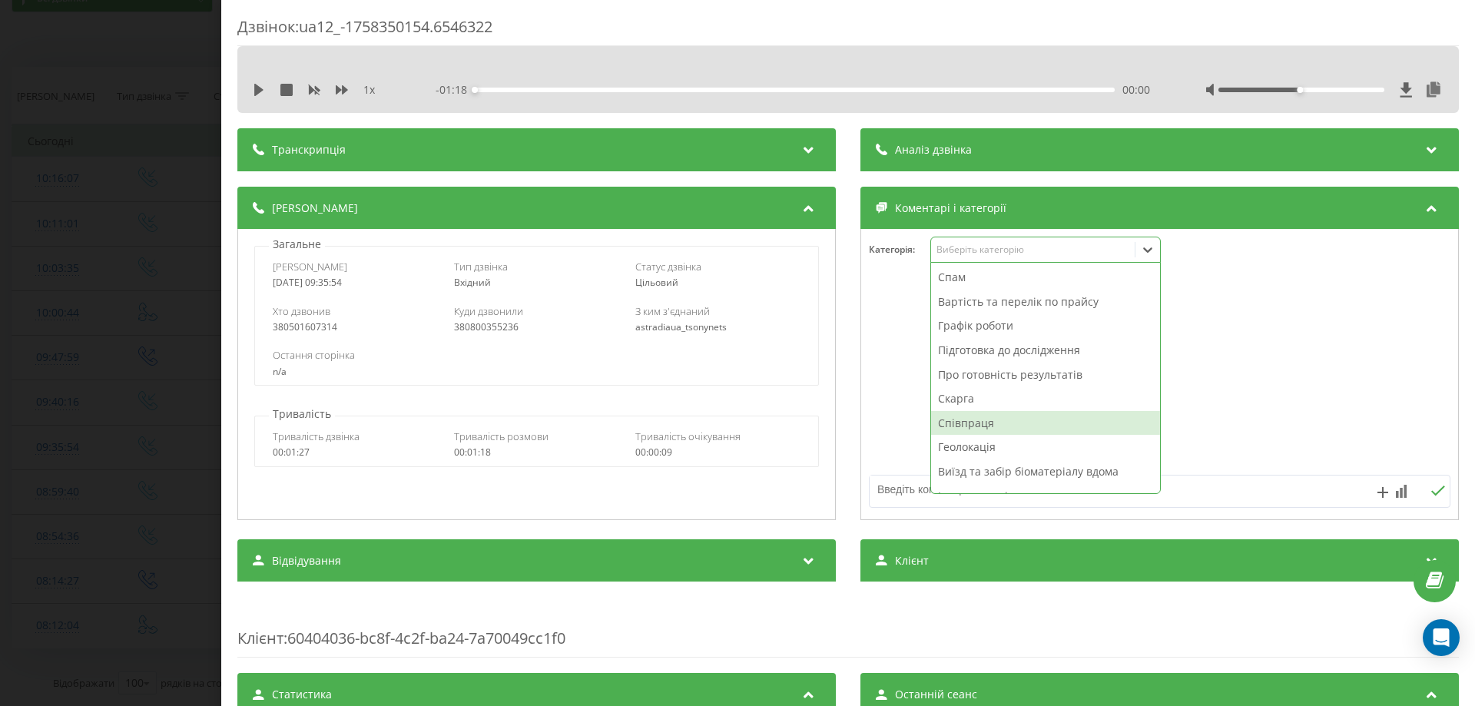
click at [892, 487] on textarea at bounding box center [1101, 489] width 464 height 28
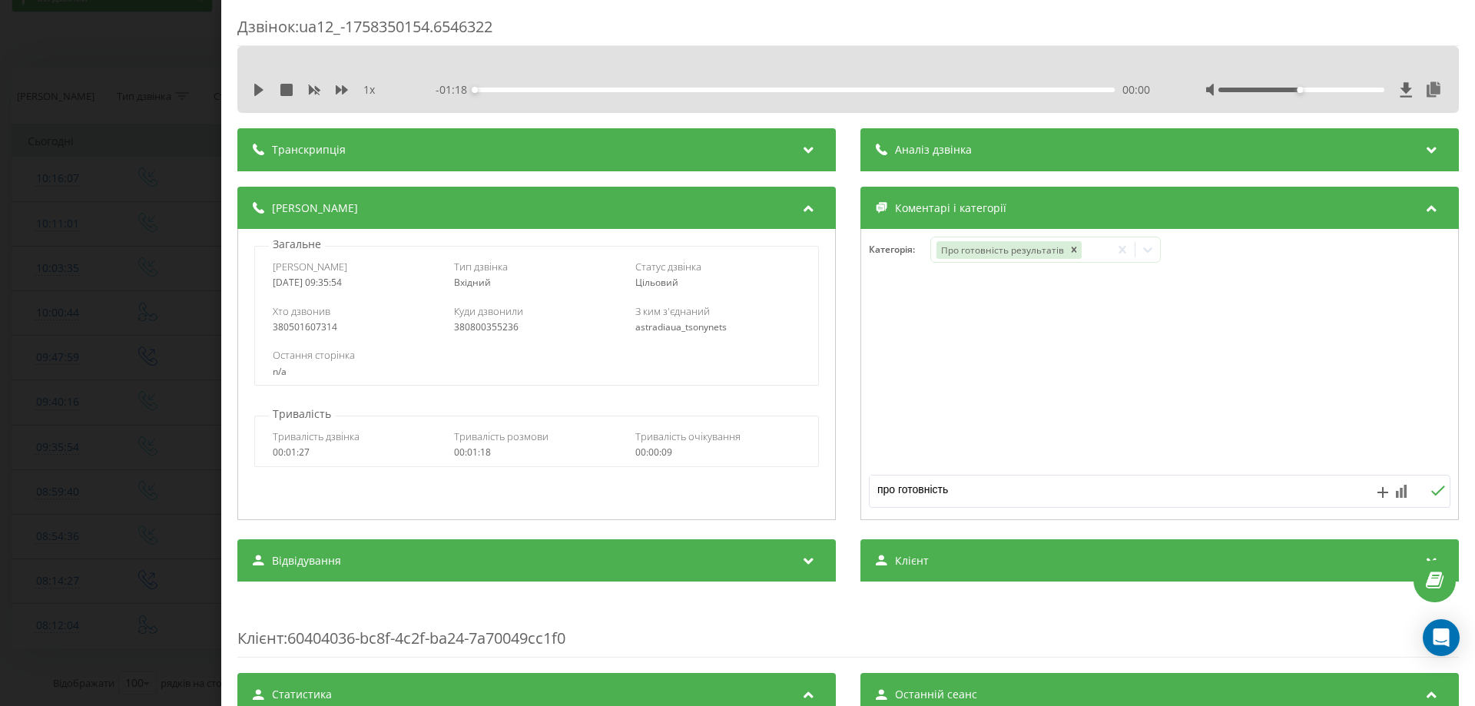
type textarea "про готовність"
click at [1430, 492] on icon at bounding box center [1437, 490] width 15 height 11
click at [0, 458] on div "Дзвінок : ua12_-1758350154.6546322 1 x - 01:18 00:00 00:00 Транскрипція Для AI-…" at bounding box center [737, 353] width 1475 height 706
click at [0, 458] on div "Всі дзвінки Основний Графік Експорт .csv .xls .xlsx 20.09.2025 - 20.09.2025 Кол…" at bounding box center [731, 339] width 1463 height 733
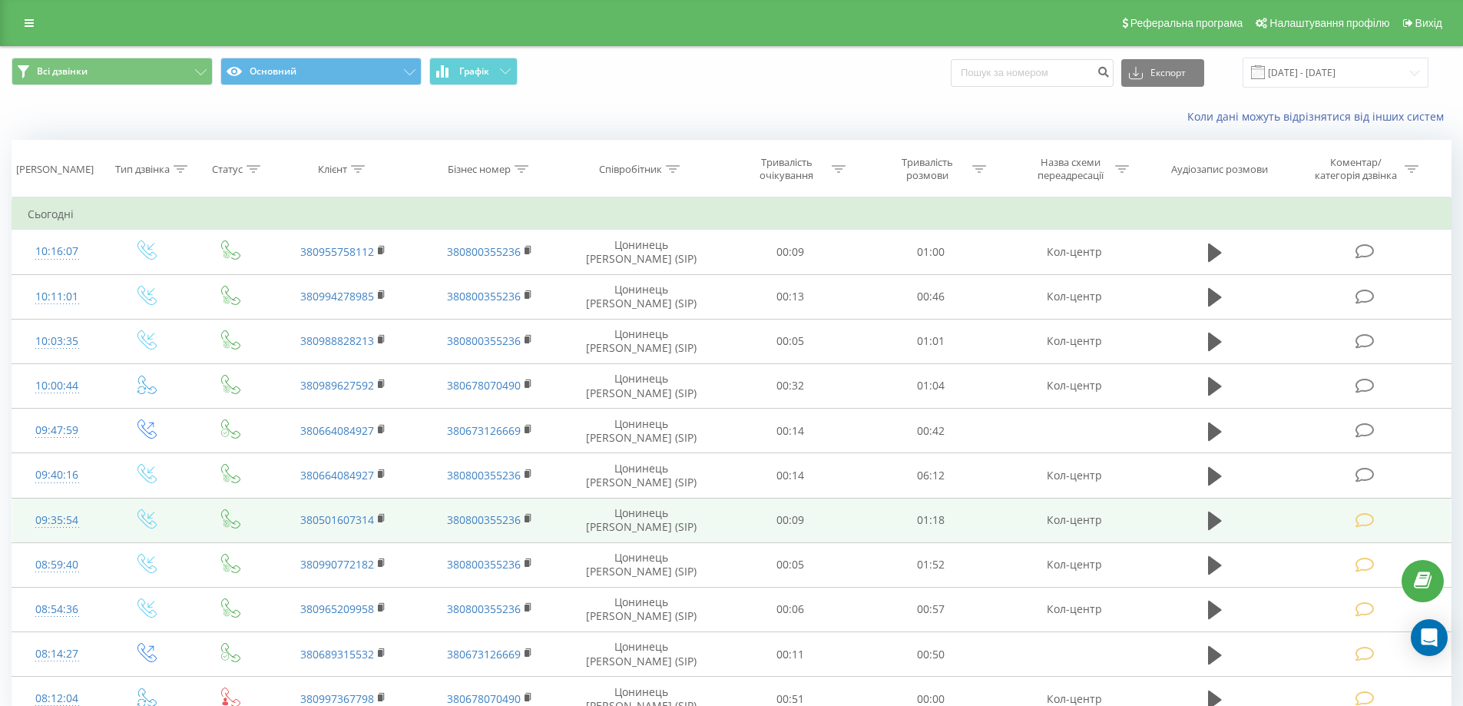
scroll to position [73, 0]
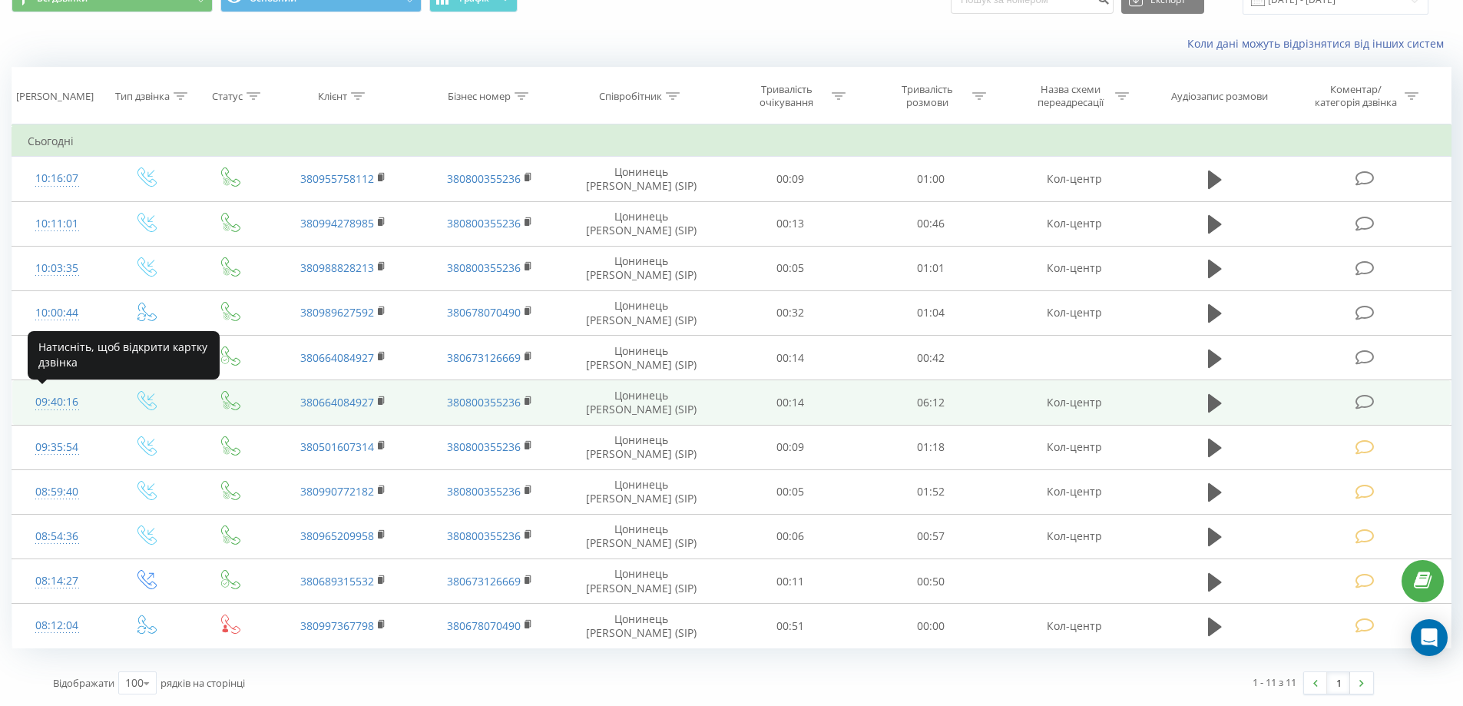
click at [48, 406] on div "09:40:16" at bounding box center [57, 402] width 59 height 30
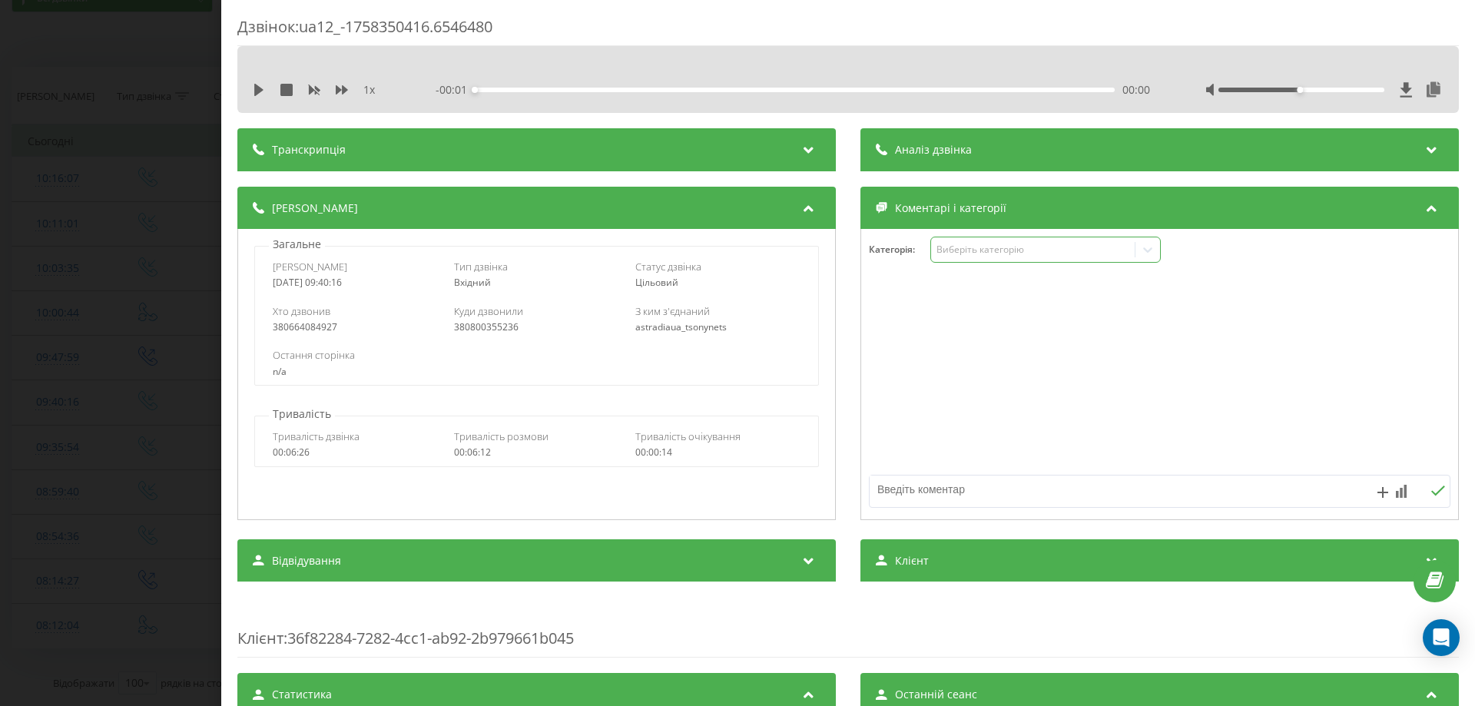
click at [1017, 245] on div "Виберіть категорію" at bounding box center [1045, 250] width 230 height 26
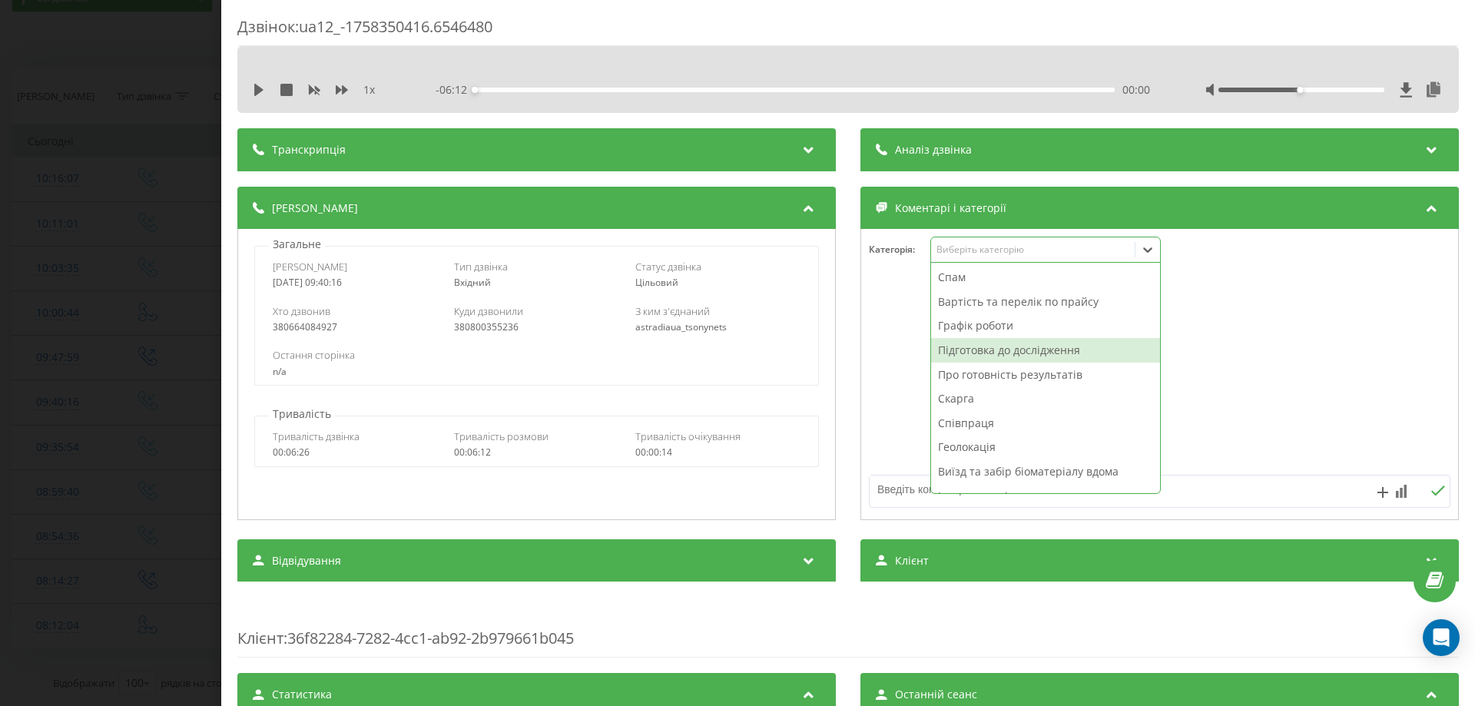
click at [958, 350] on div "Підготовка до дослідження" at bounding box center [1045, 350] width 229 height 25
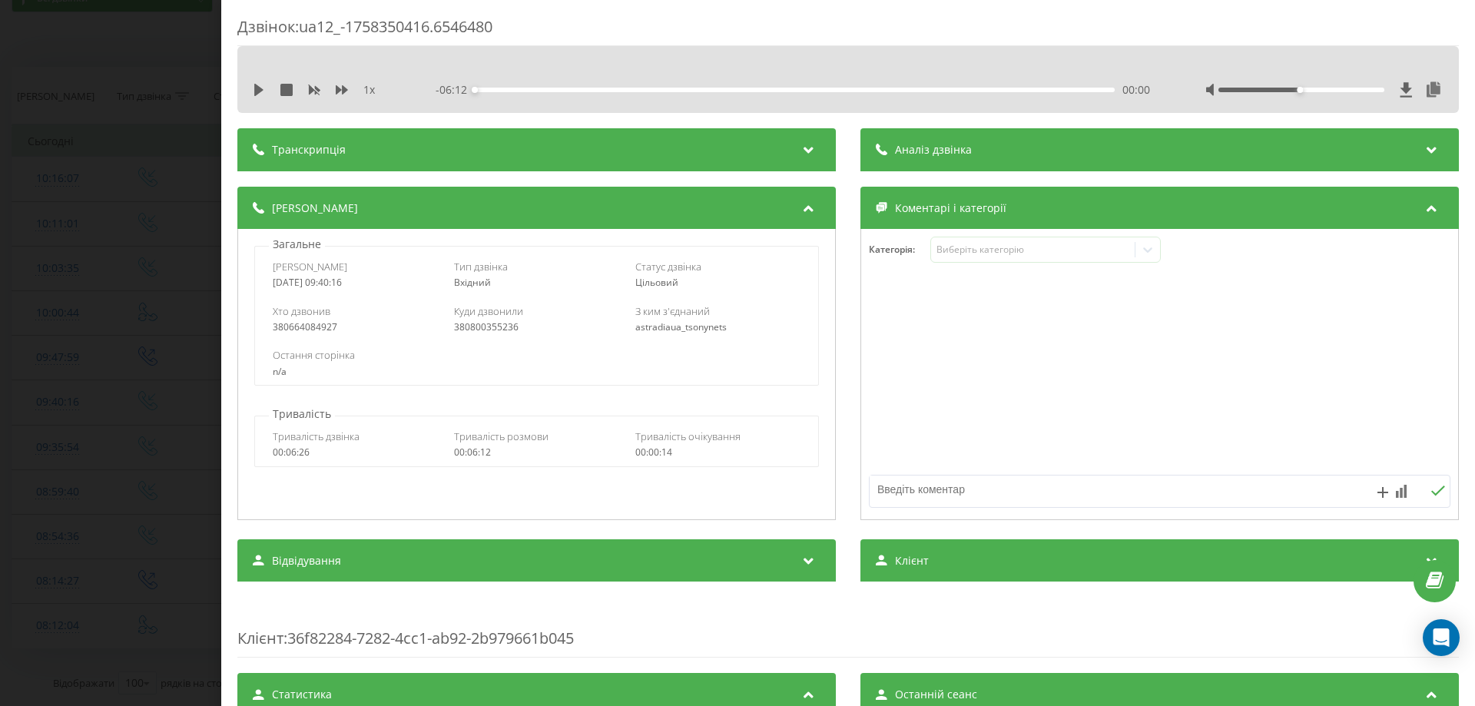
drag, startPoint x: 915, startPoint y: 482, endPoint x: 903, endPoint y: 485, distance: 11.7
click at [903, 485] on textarea at bounding box center [1101, 489] width 464 height 28
type textarea "мукачево наявність стреп теста"
drag, startPoint x: 195, startPoint y: 617, endPoint x: 185, endPoint y: 601, distance: 19.0
click at [186, 613] on div "Дзвінок : ua12_-1758350416.6546480 1 x - 06:12 00:00 00:00 Транскрипція Для AI-…" at bounding box center [737, 353] width 1475 height 706
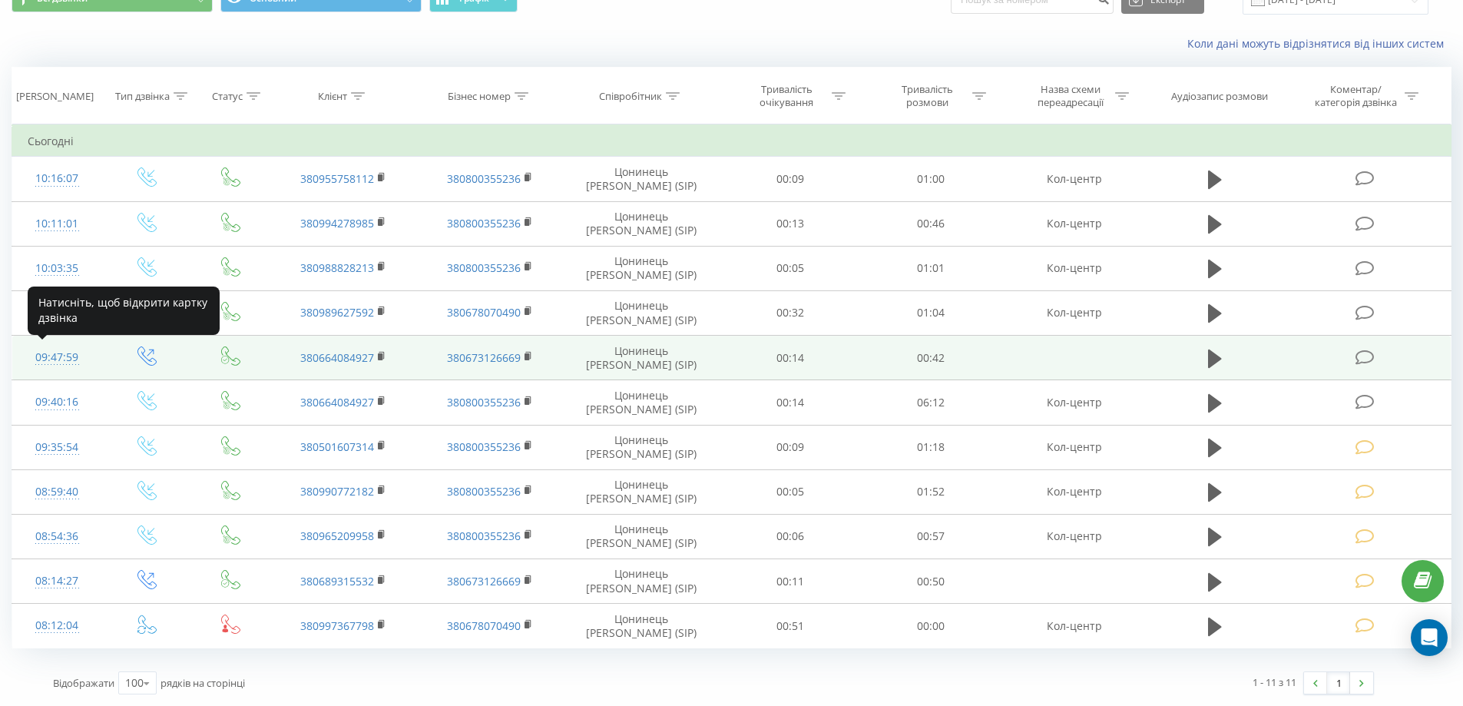
click at [55, 358] on div "09:47:59" at bounding box center [57, 358] width 59 height 30
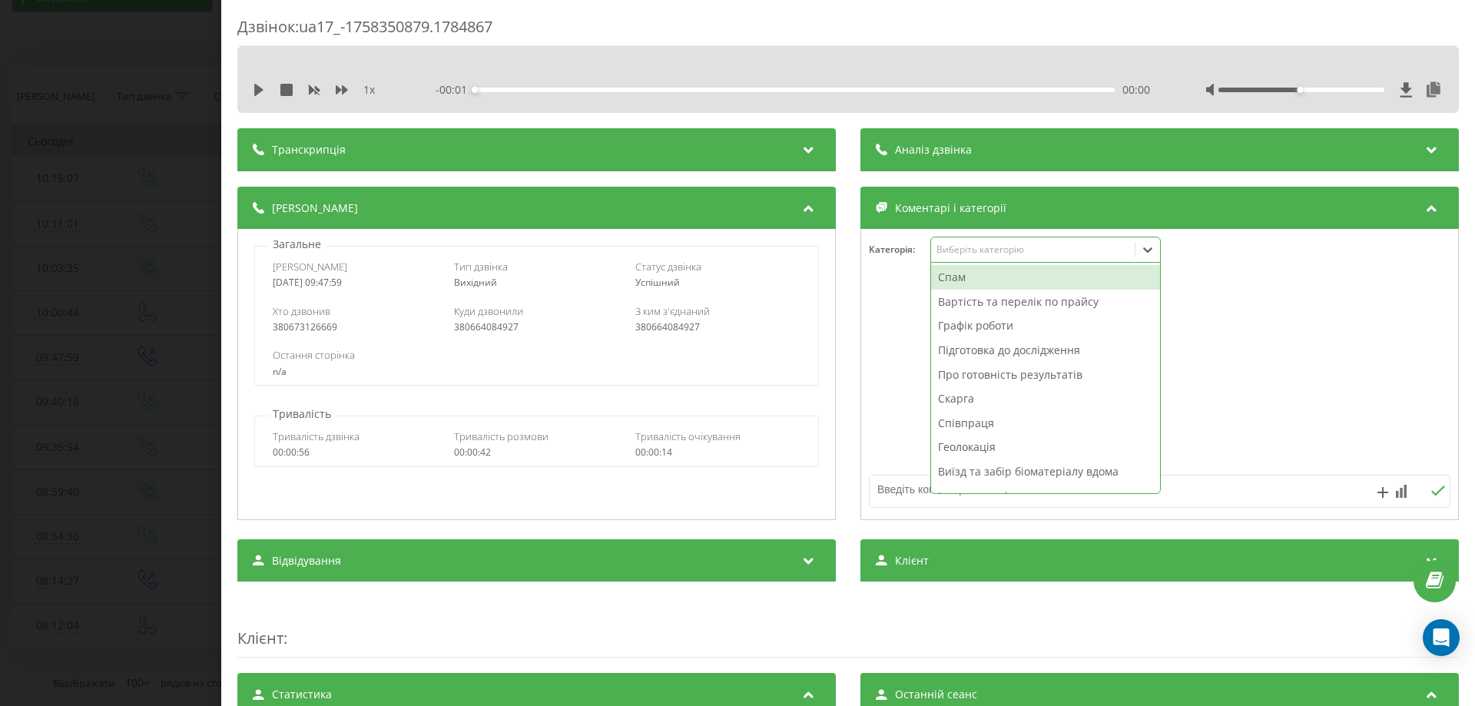
click at [979, 258] on div "Виберіть категорію" at bounding box center [1045, 250] width 230 height 26
click at [962, 302] on div "Вартість та перелік по прайсу" at bounding box center [1045, 302] width 229 height 25
click at [905, 482] on textarea at bounding box center [1101, 489] width 464 height 28
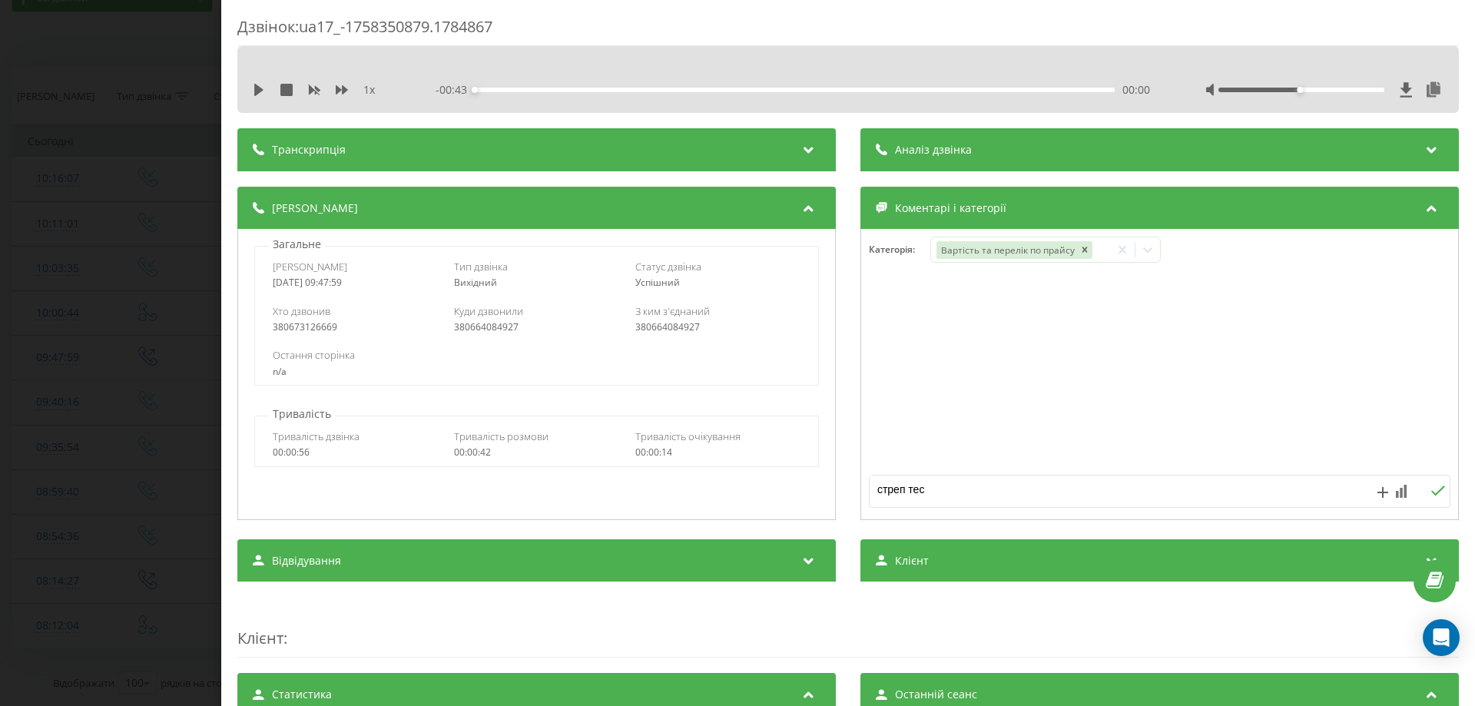
type textarea "стреп тест"
click at [0, 289] on div "Дзвінок : ua17_-1758350879.1784867 1 x - 00:43 00:00 00:00 Транскрипція Для AI-…" at bounding box center [737, 353] width 1475 height 706
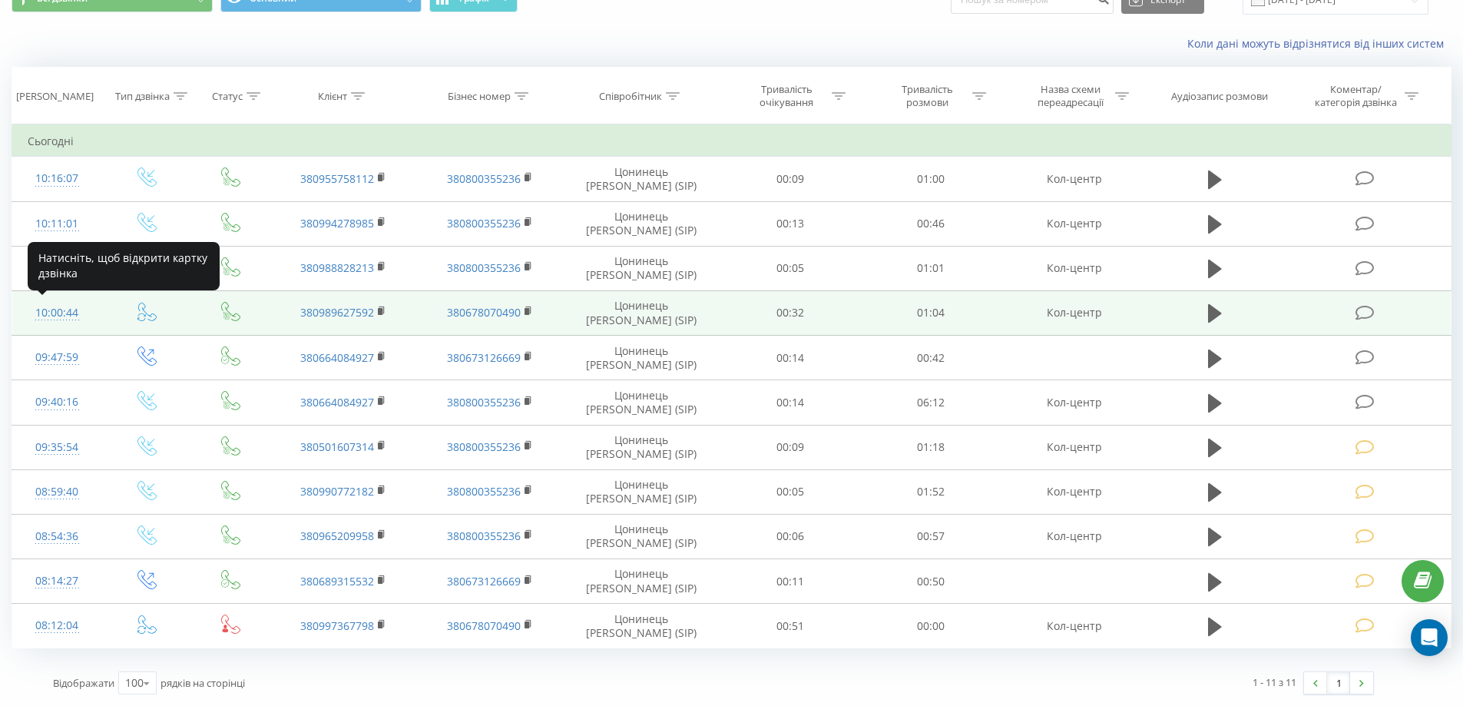
click at [50, 317] on div "10:00:44" at bounding box center [57, 313] width 59 height 30
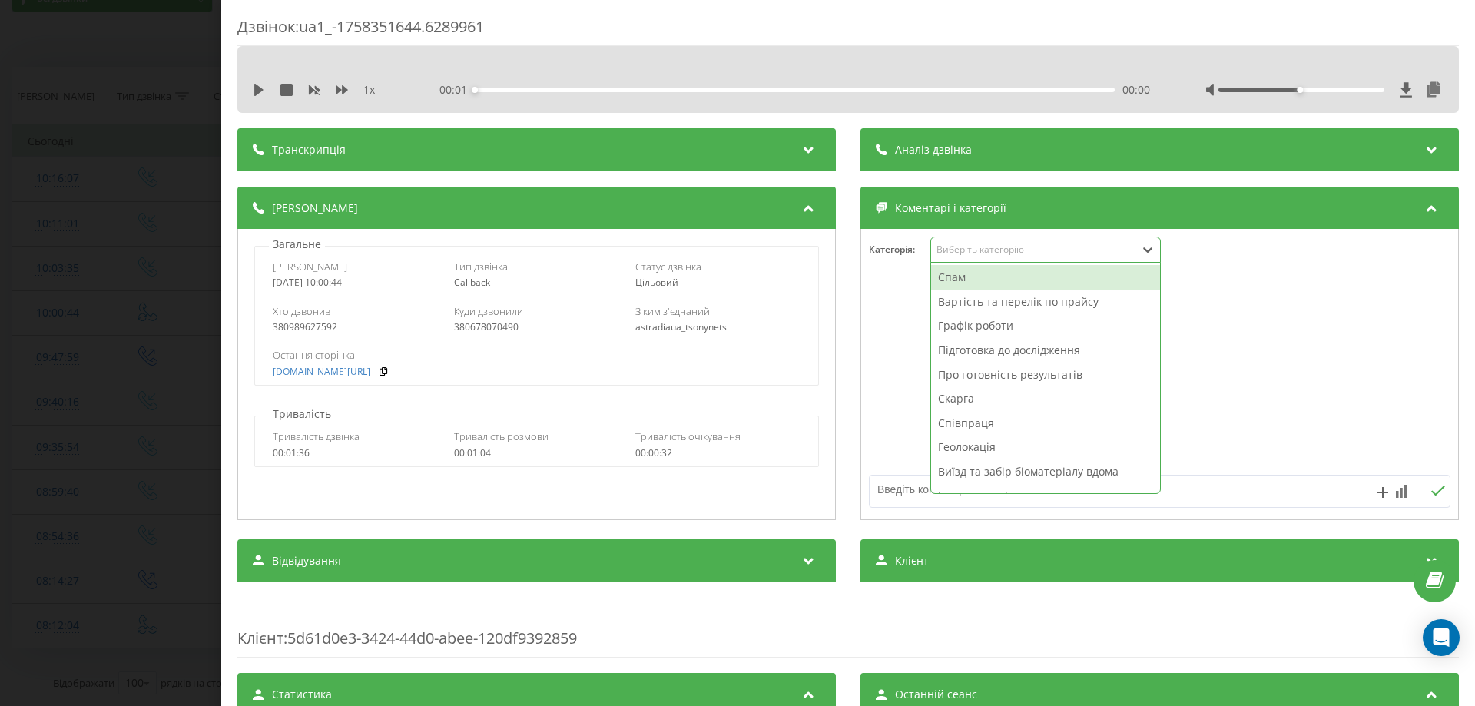
click at [1005, 253] on div "Виберіть категорію" at bounding box center [1032, 249] width 192 height 12
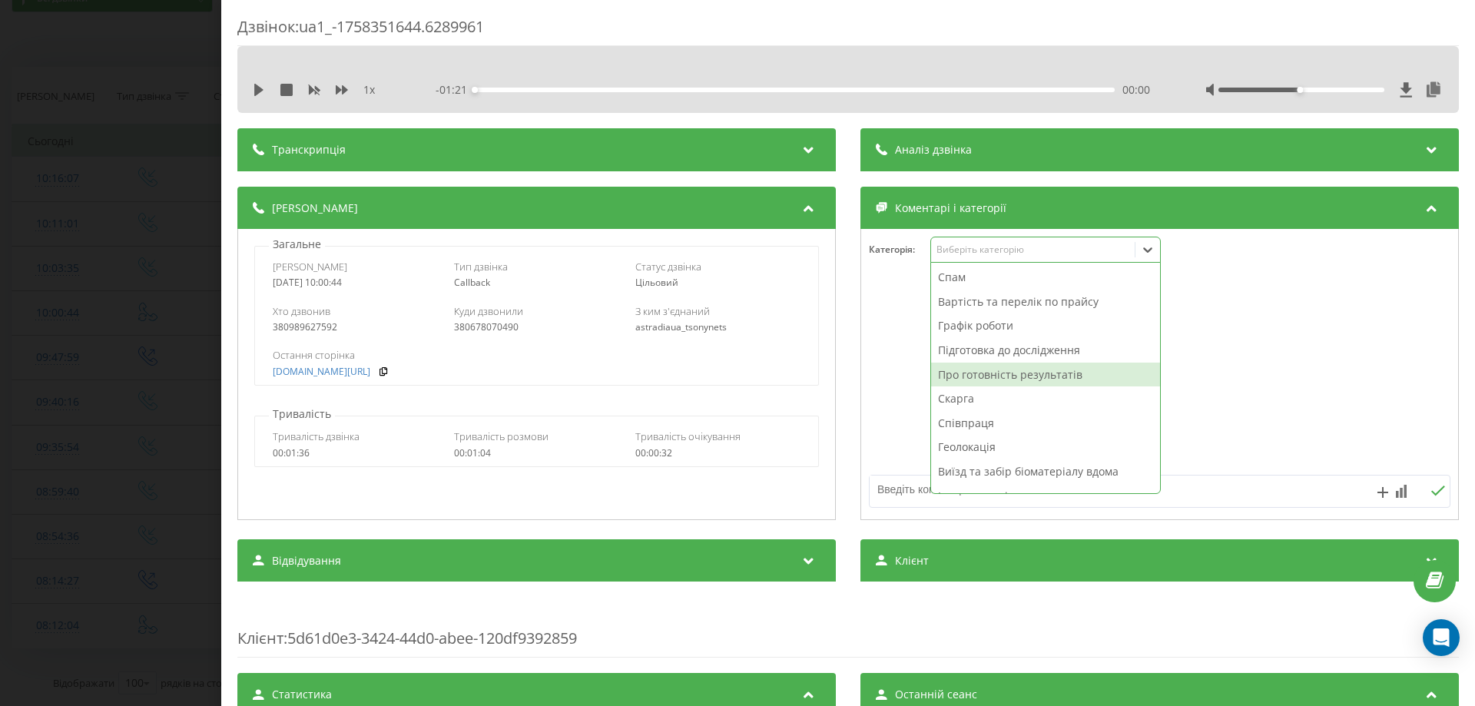
click at [972, 369] on div "Про готовність результатів" at bounding box center [1045, 375] width 229 height 25
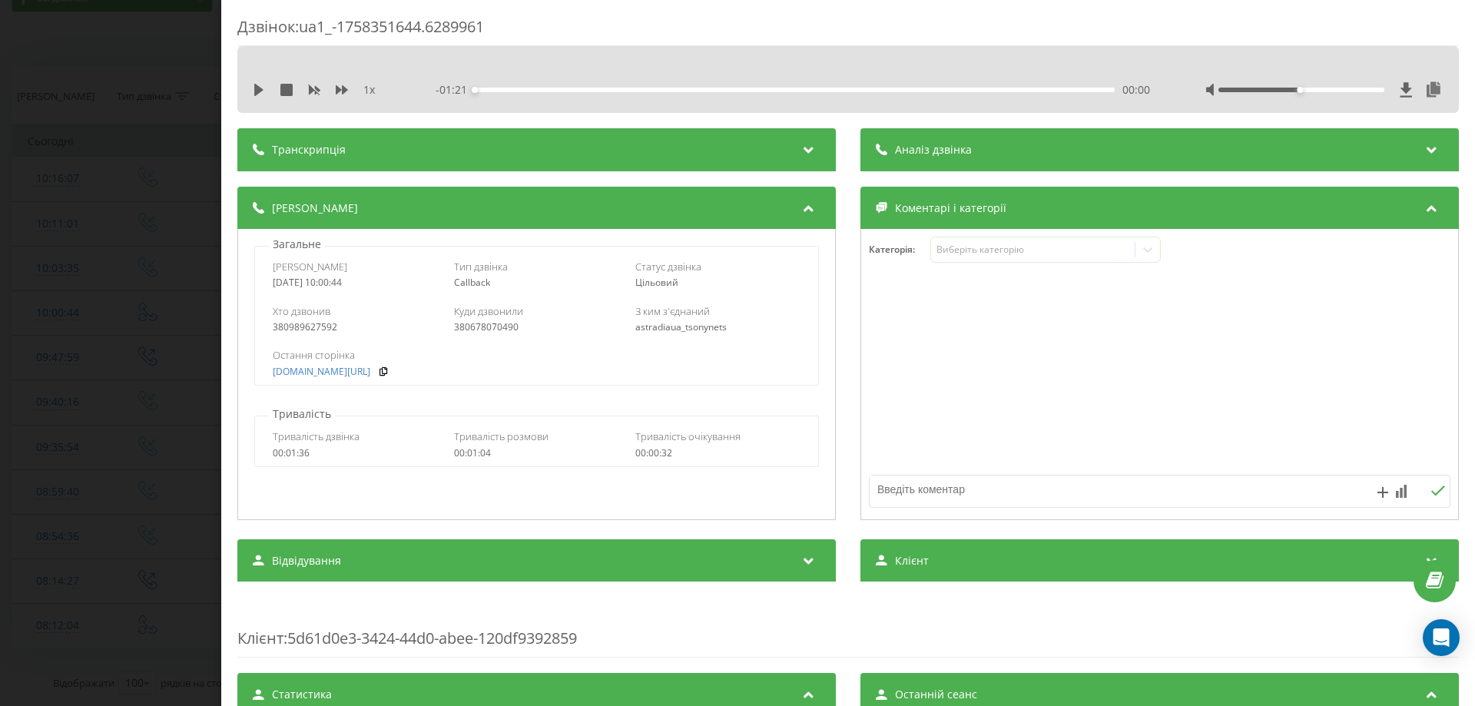
click at [902, 508] on div at bounding box center [1159, 399] width 597 height 233
click at [900, 505] on div at bounding box center [1101, 490] width 464 height 31
click at [897, 496] on textarea at bounding box center [1101, 489] width 464 height 28
type textarea "про готовність"
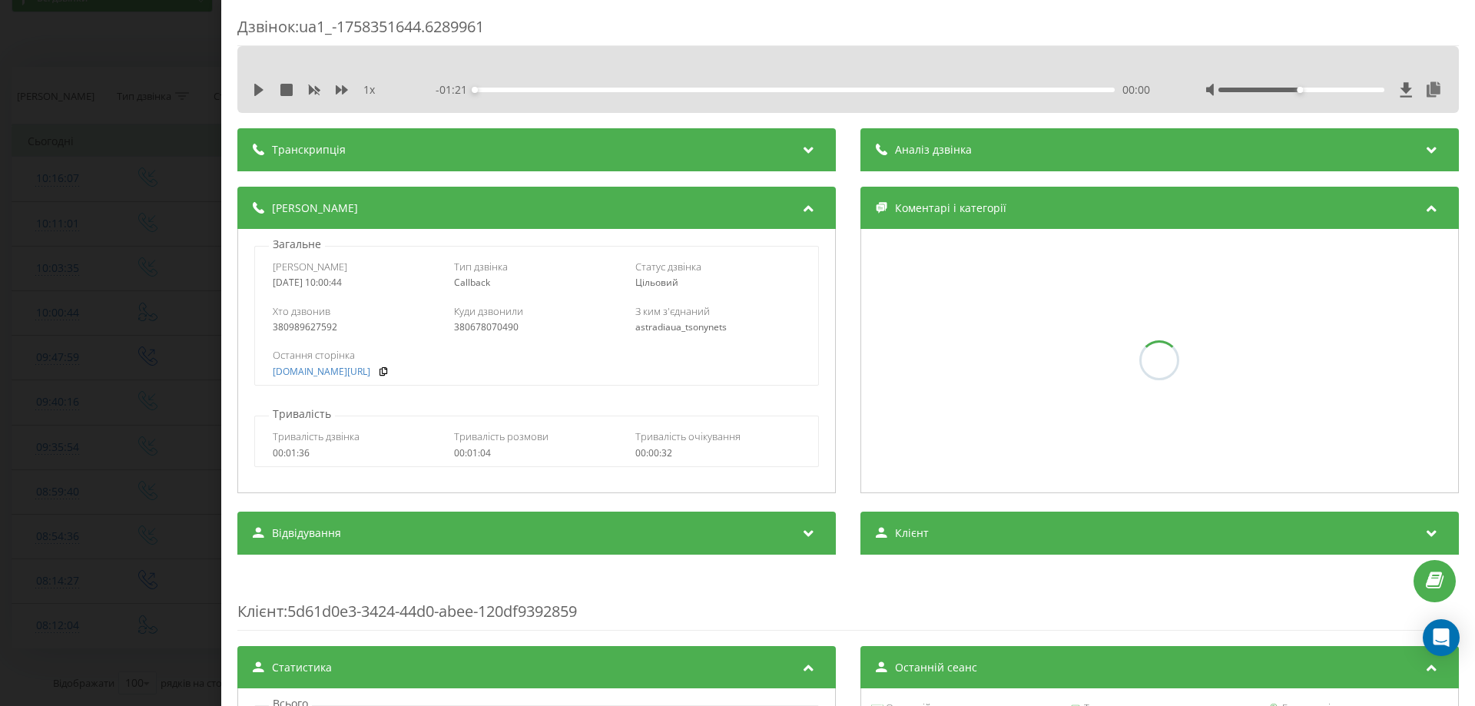
click at [0, 370] on div "Дзвінок : ua1_-1758351644.6289961 1 x - 01:21 00:00 00:00 Транскрипція Для AI-а…" at bounding box center [737, 353] width 1475 height 706
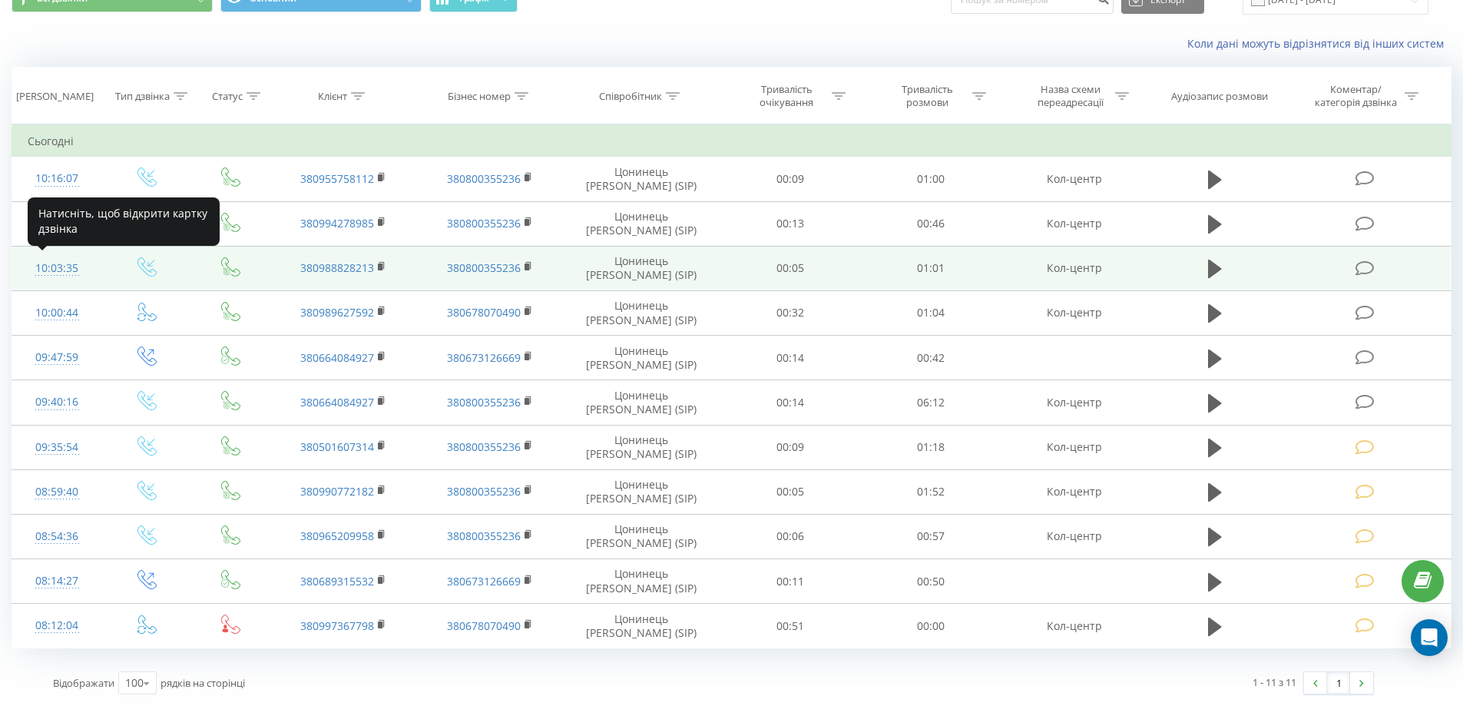
click at [49, 267] on div "10:03:35" at bounding box center [57, 268] width 59 height 30
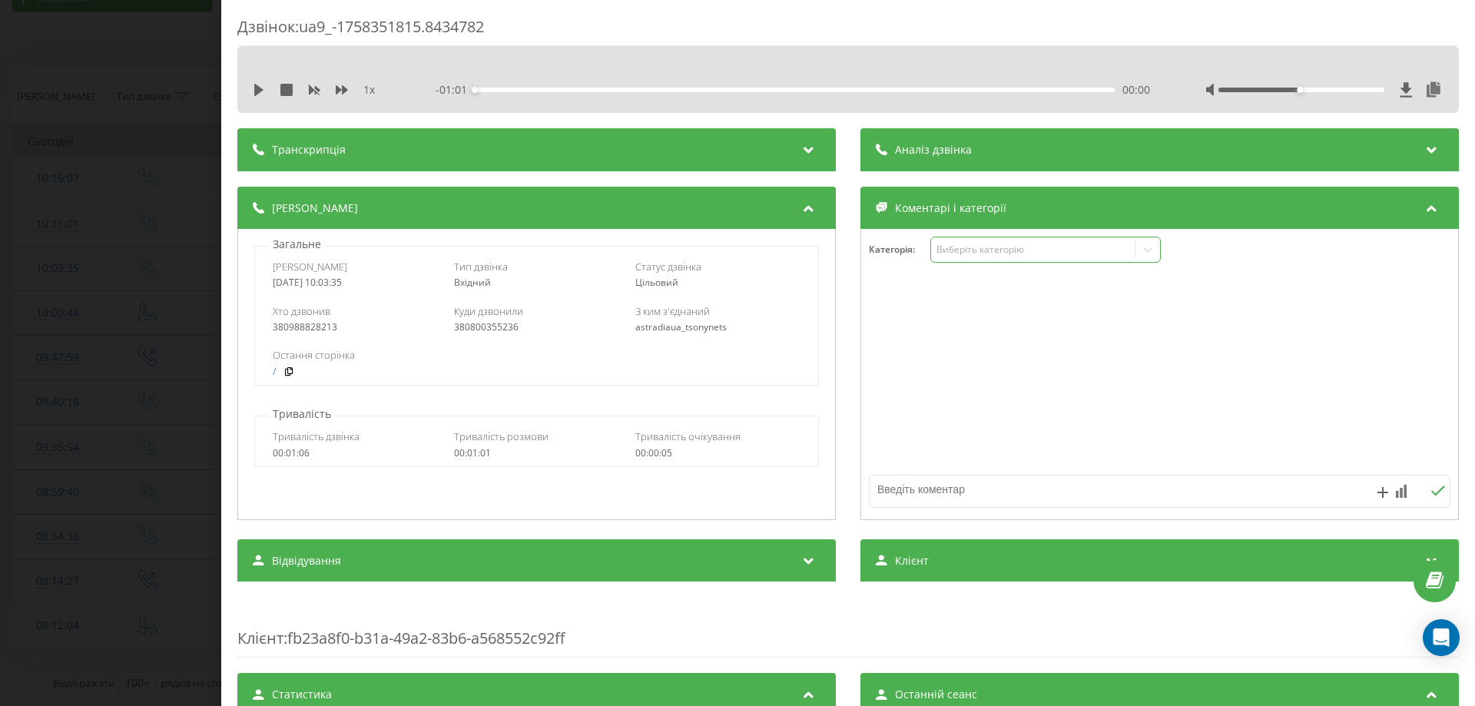
click at [992, 253] on div "Виберіть категорію" at bounding box center [1032, 249] width 192 height 12
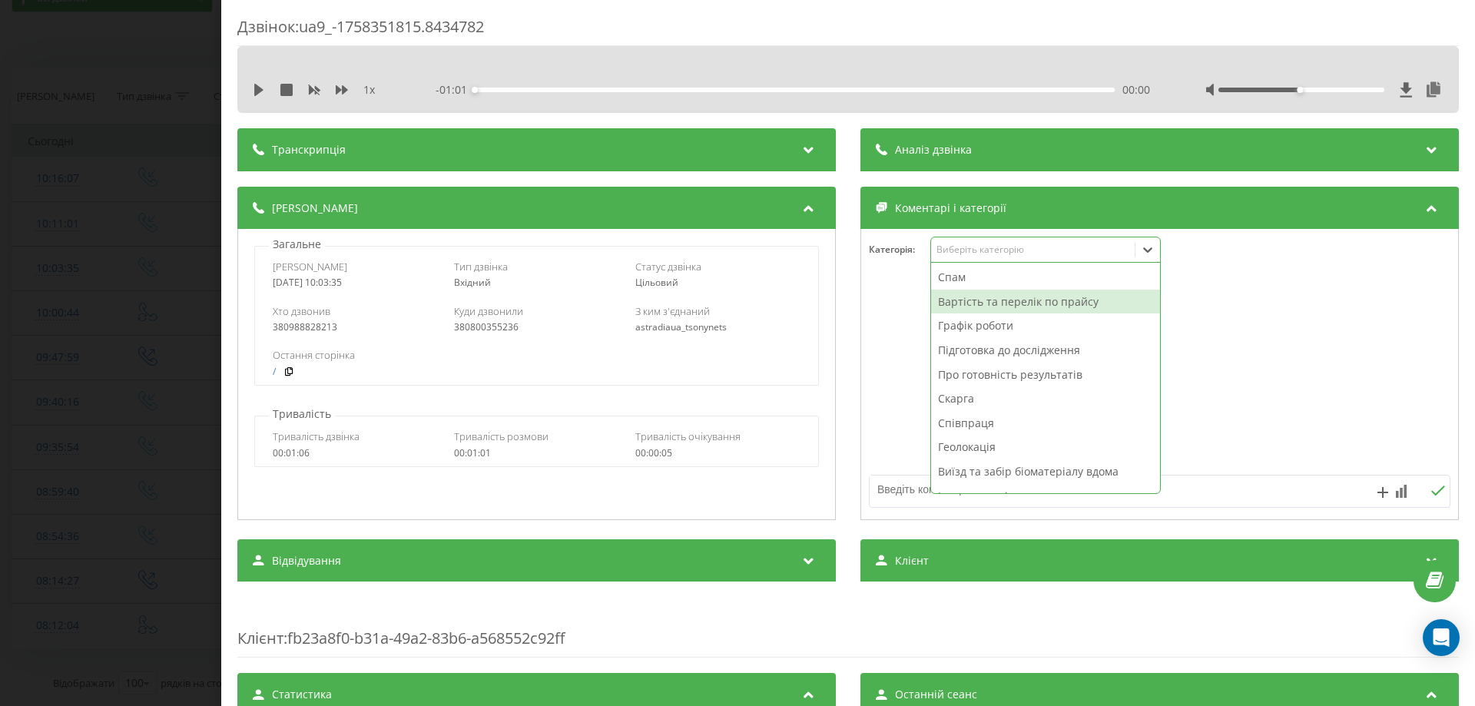
click at [971, 308] on div "Вартість та перелік по прайсу" at bounding box center [1045, 302] width 229 height 25
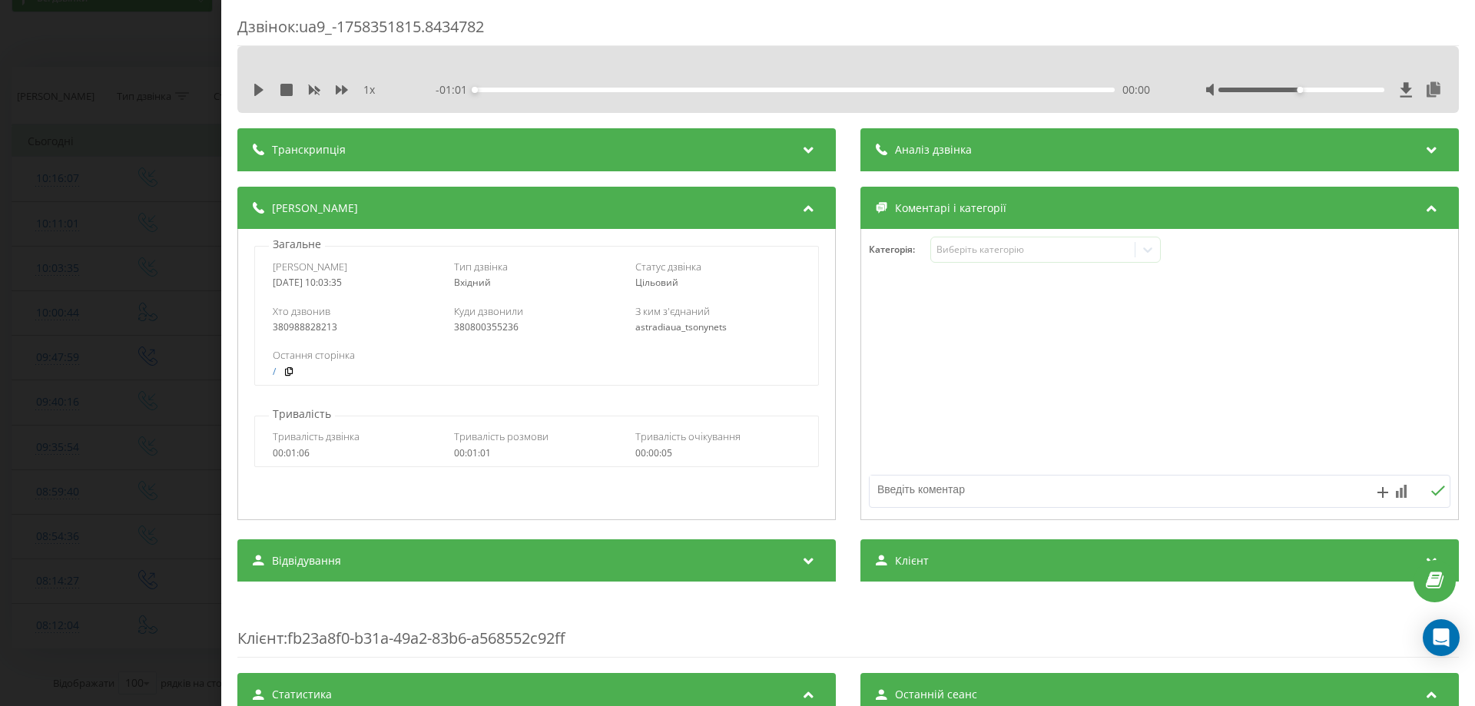
click at [889, 487] on textarea at bounding box center [1101, 489] width 464 height 28
type textarea "анестетики"
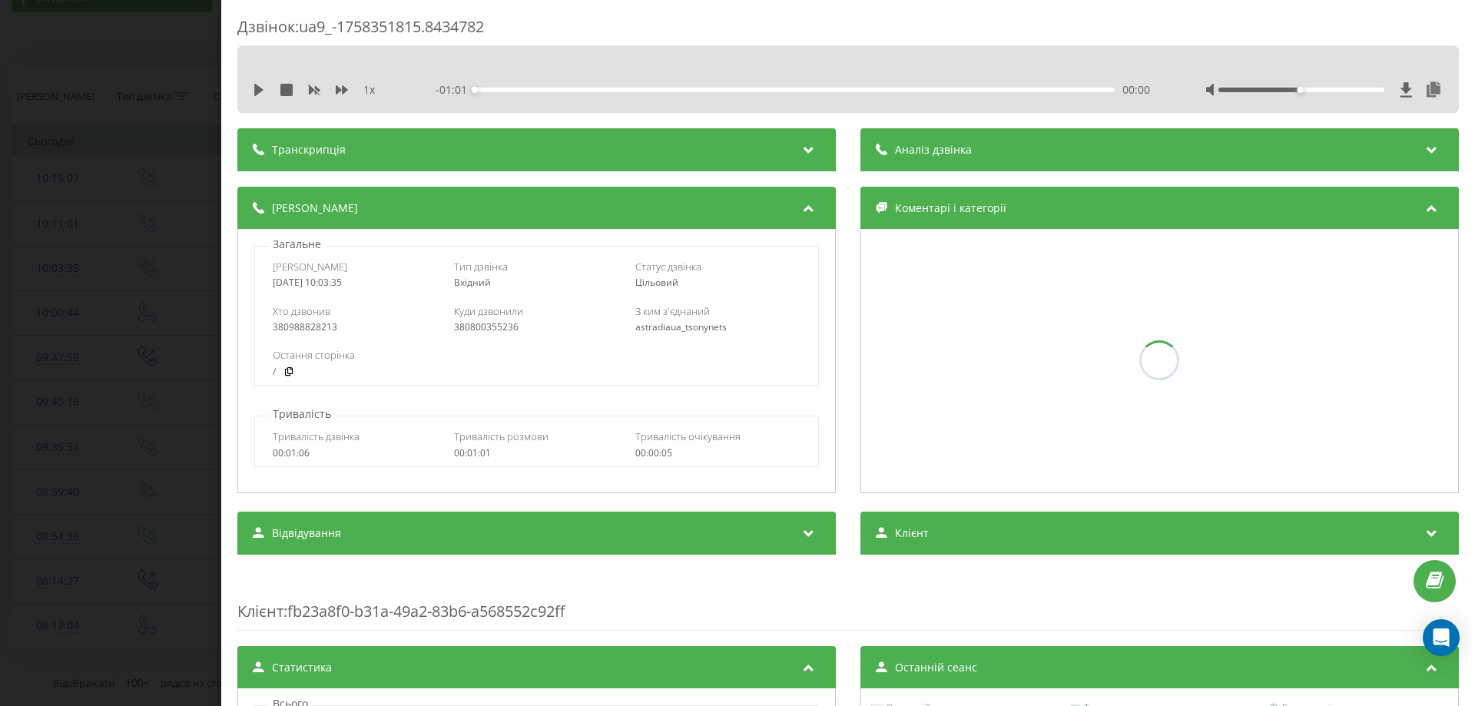
click at [0, 438] on div "Дзвінок : ua9_-1758351815.8434782 1 x - 01:01 00:00 00:00 Транскрипція Для AI-а…" at bounding box center [737, 353] width 1475 height 706
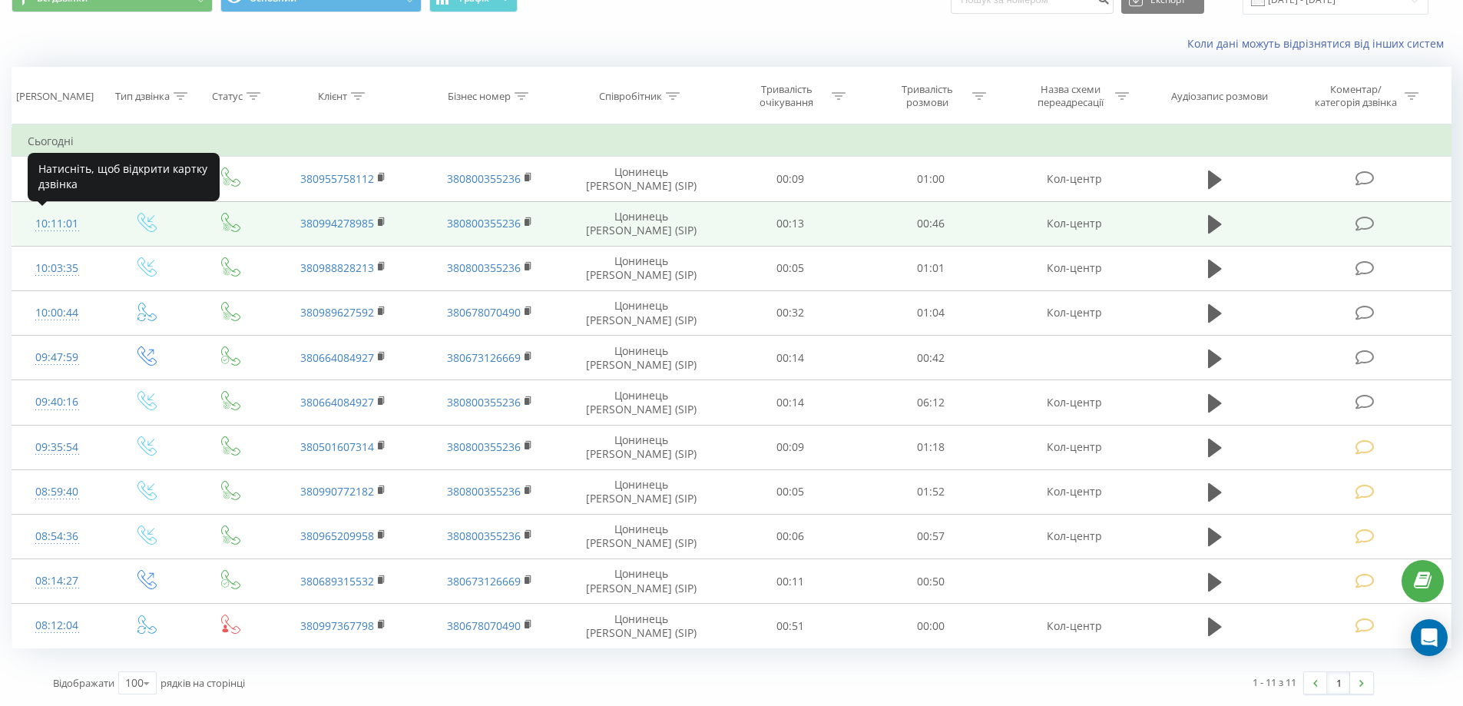
click at [60, 223] on div "10:11:01" at bounding box center [57, 224] width 59 height 30
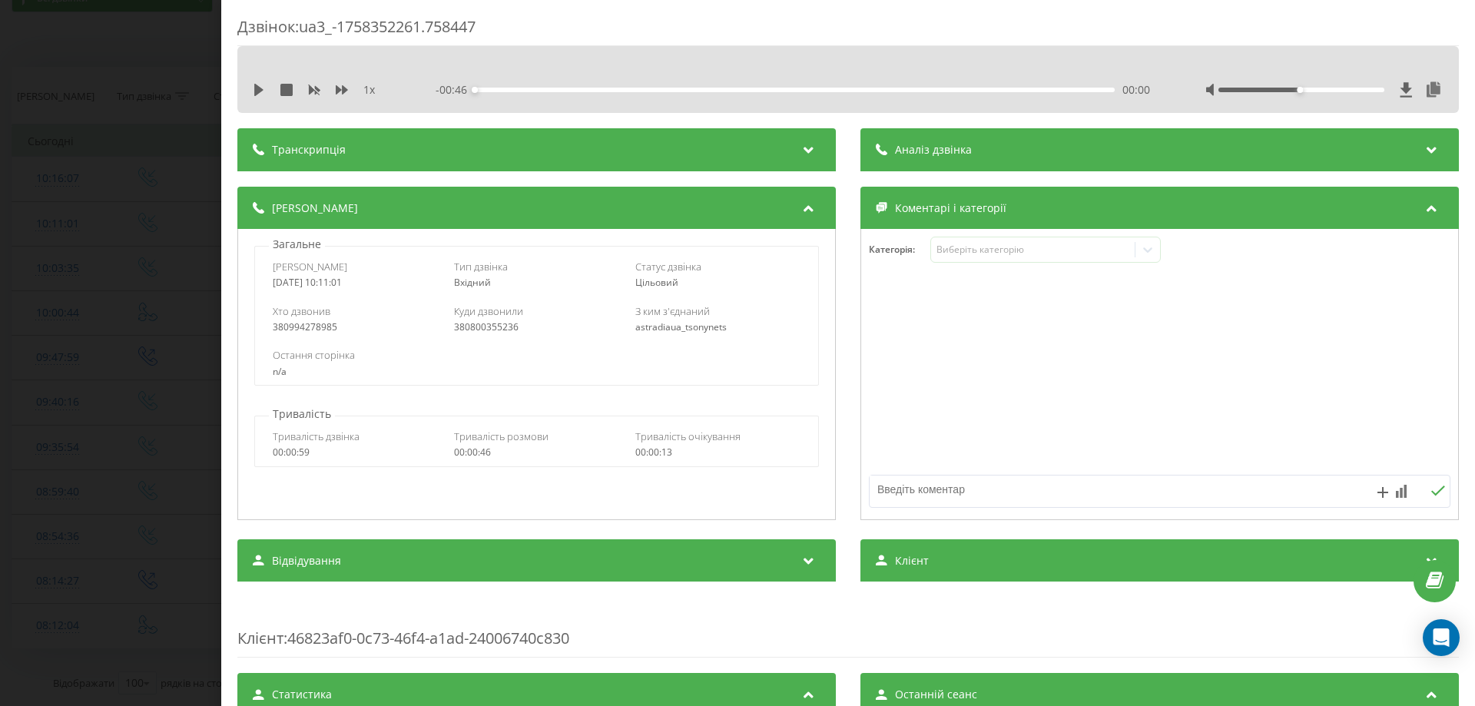
click at [965, 266] on div "Категорія : Виберіть категорію" at bounding box center [1159, 260] width 597 height 46
click at [965, 255] on div "Виберіть категорію" at bounding box center [1032, 249] width 192 height 12
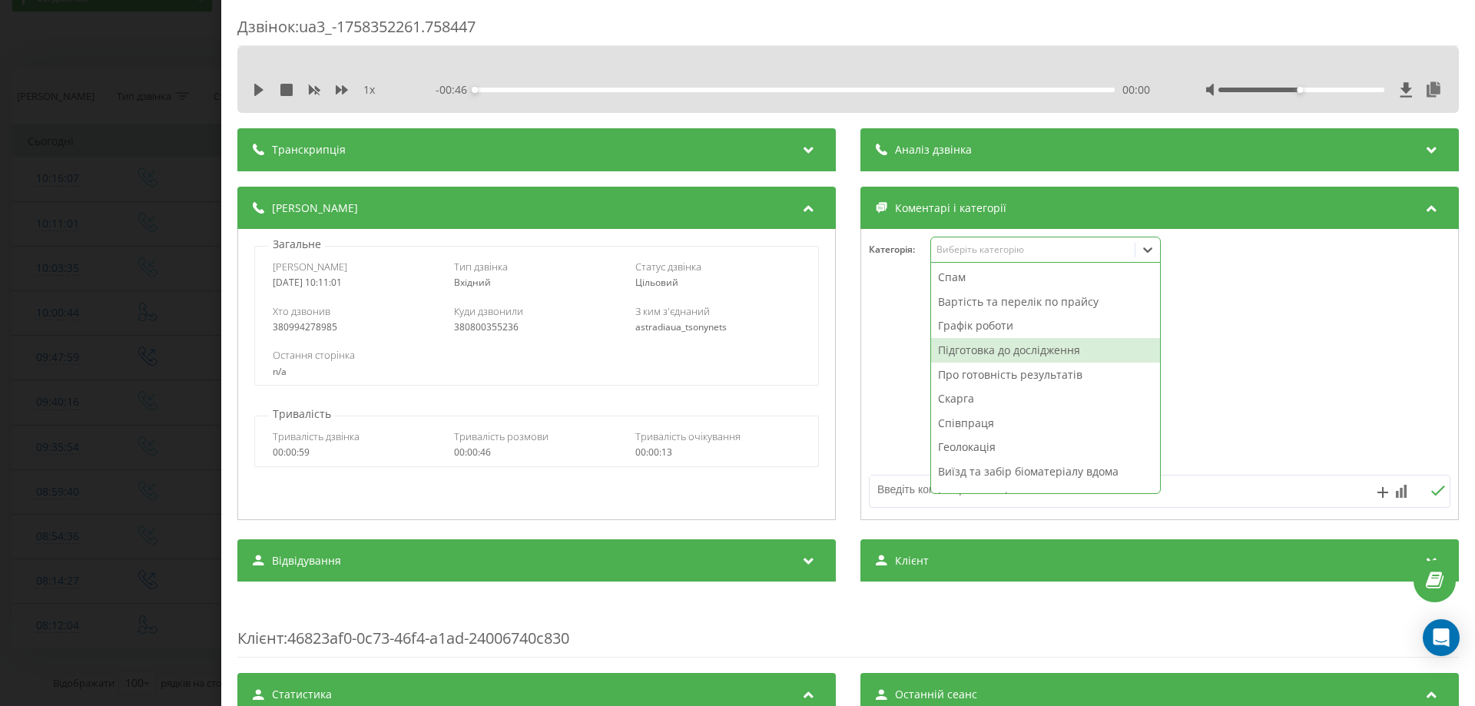
drag, startPoint x: 972, startPoint y: 374, endPoint x: 964, endPoint y: 349, distance: 25.7
click at [964, 349] on div "Спам Вартість та перелік по прайсу Графік роботи Підготовка до дослідження Про …" at bounding box center [1045, 378] width 229 height 230
click at [964, 349] on div "Підготовка до дослідження" at bounding box center [1045, 350] width 229 height 25
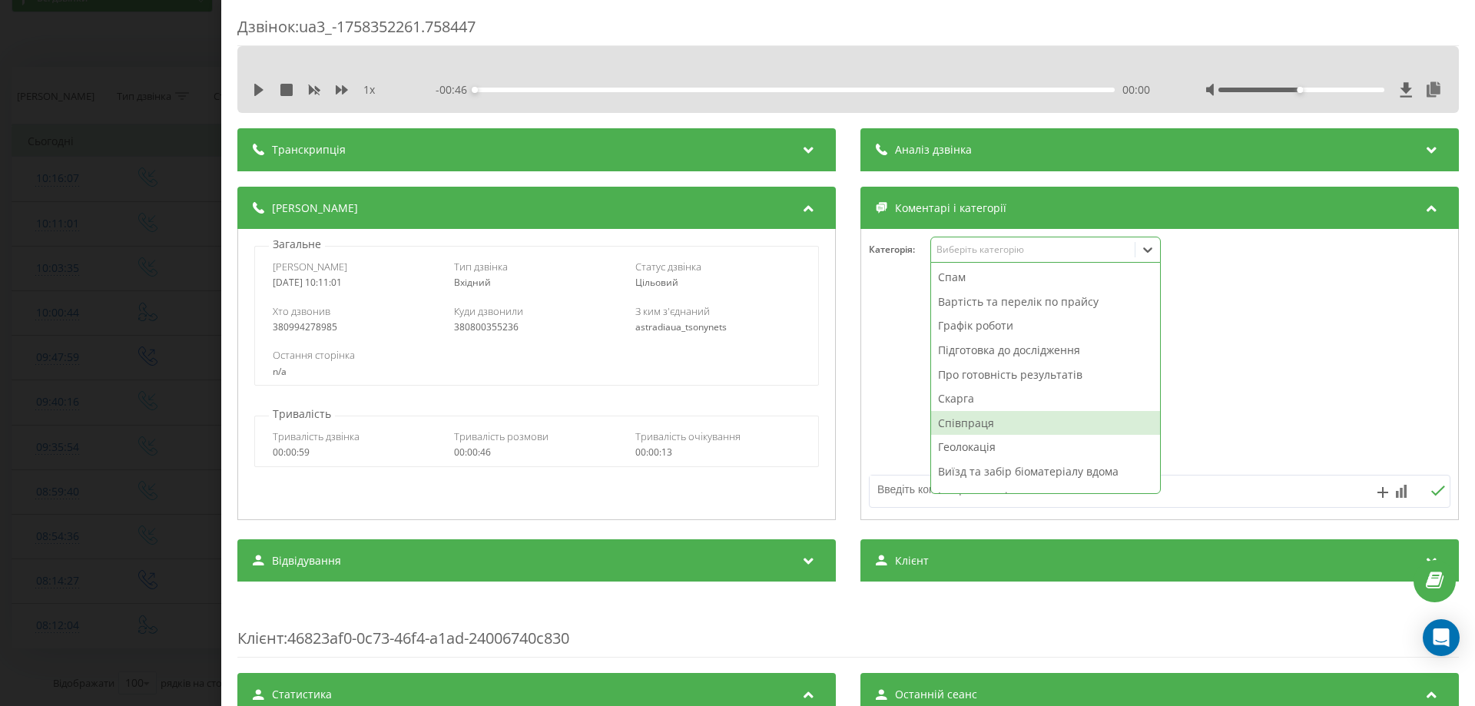
click at [887, 486] on textarea at bounding box center [1101, 489] width 464 height 28
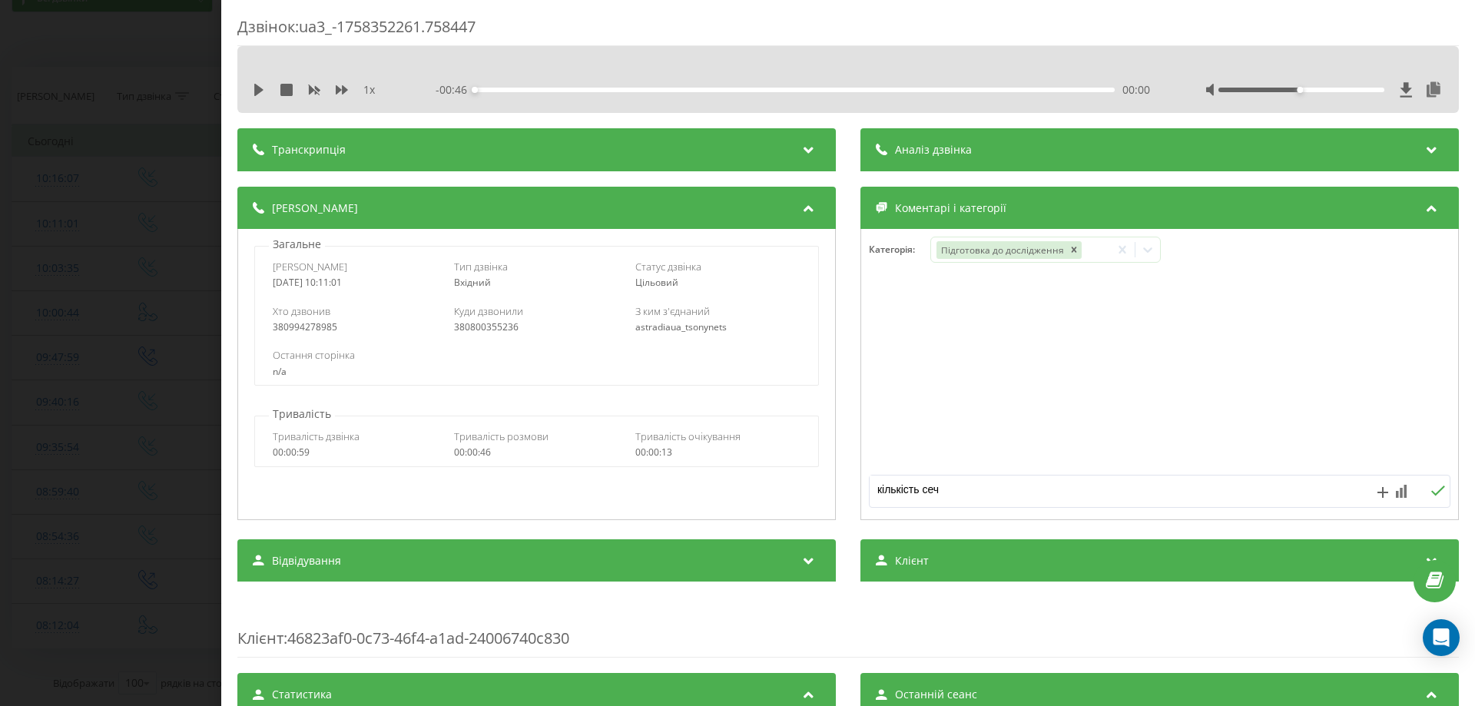
type textarea "кількість сечі"
click at [0, 386] on div "Дзвінок : ua3_-1758352261.758447 1 x - 00:46 00:00 00:00 Транскрипція Для AI-ан…" at bounding box center [737, 353] width 1475 height 706
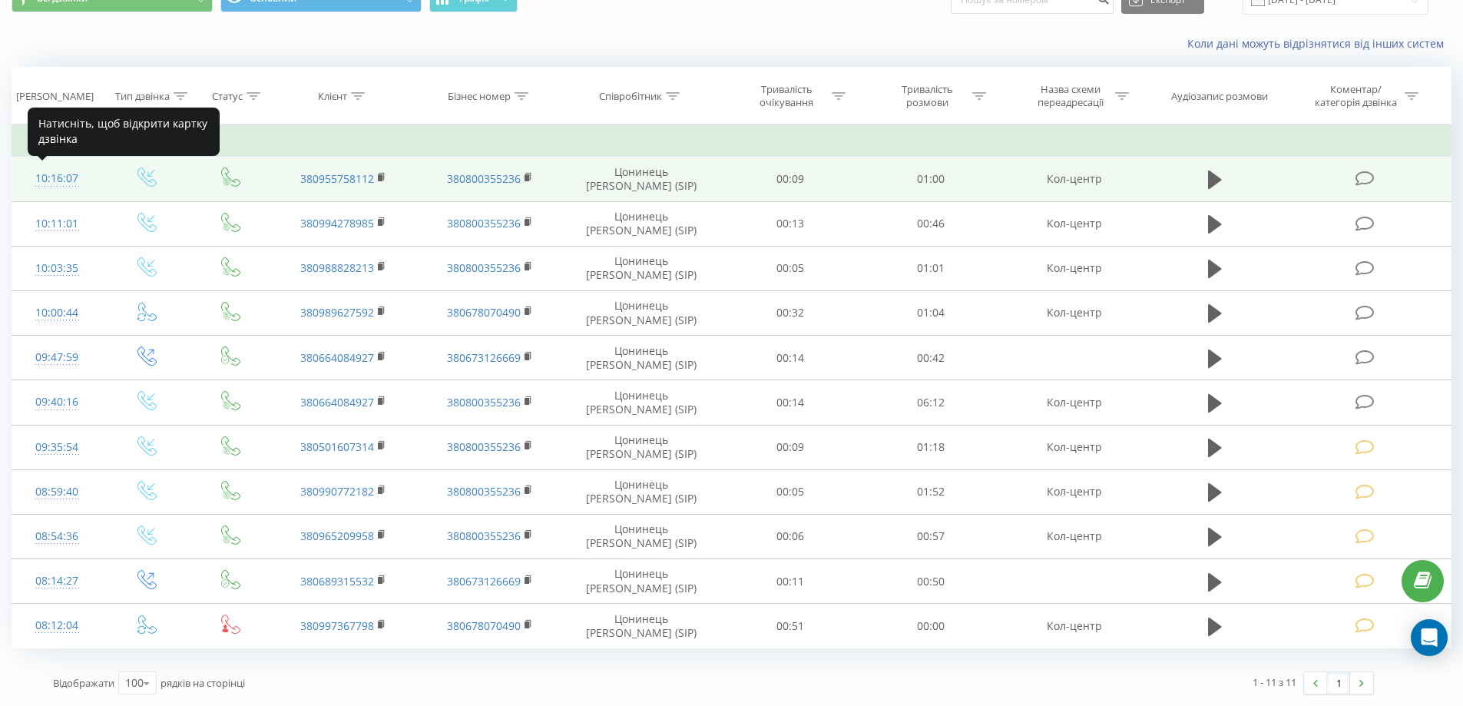
click at [61, 180] on div "10:16:07" at bounding box center [57, 179] width 59 height 30
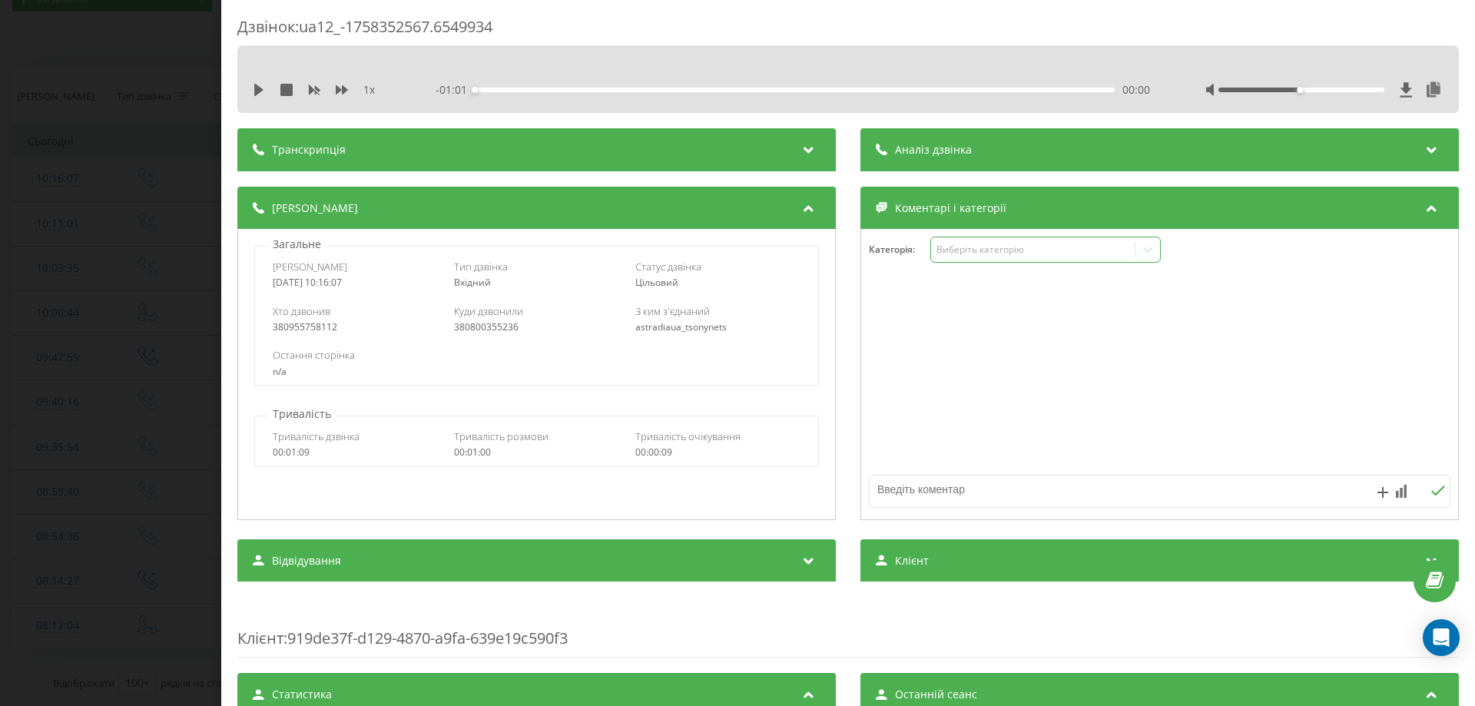
click at [948, 255] on div "Виберіть категорію" at bounding box center [1032, 249] width 192 height 12
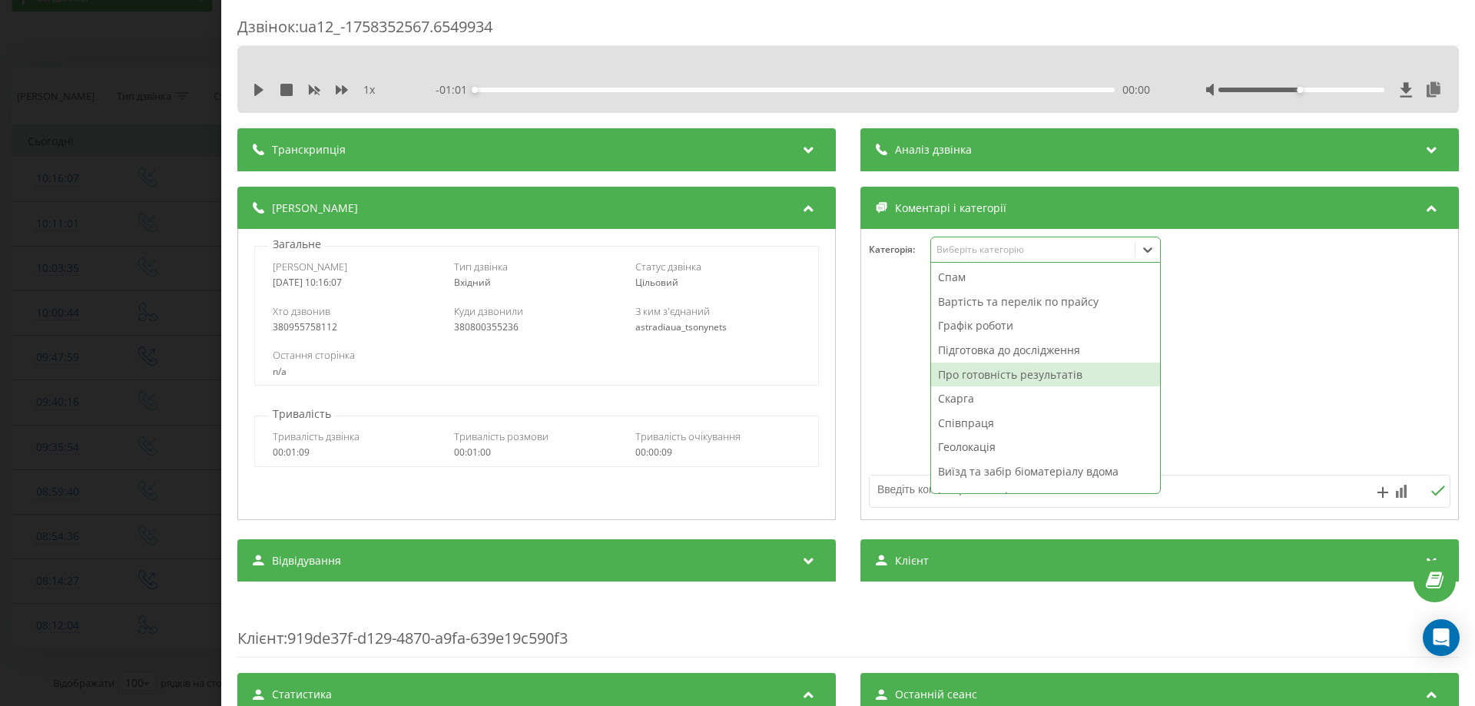
click at [955, 382] on div "Про готовність результатів" at bounding box center [1045, 375] width 229 height 25
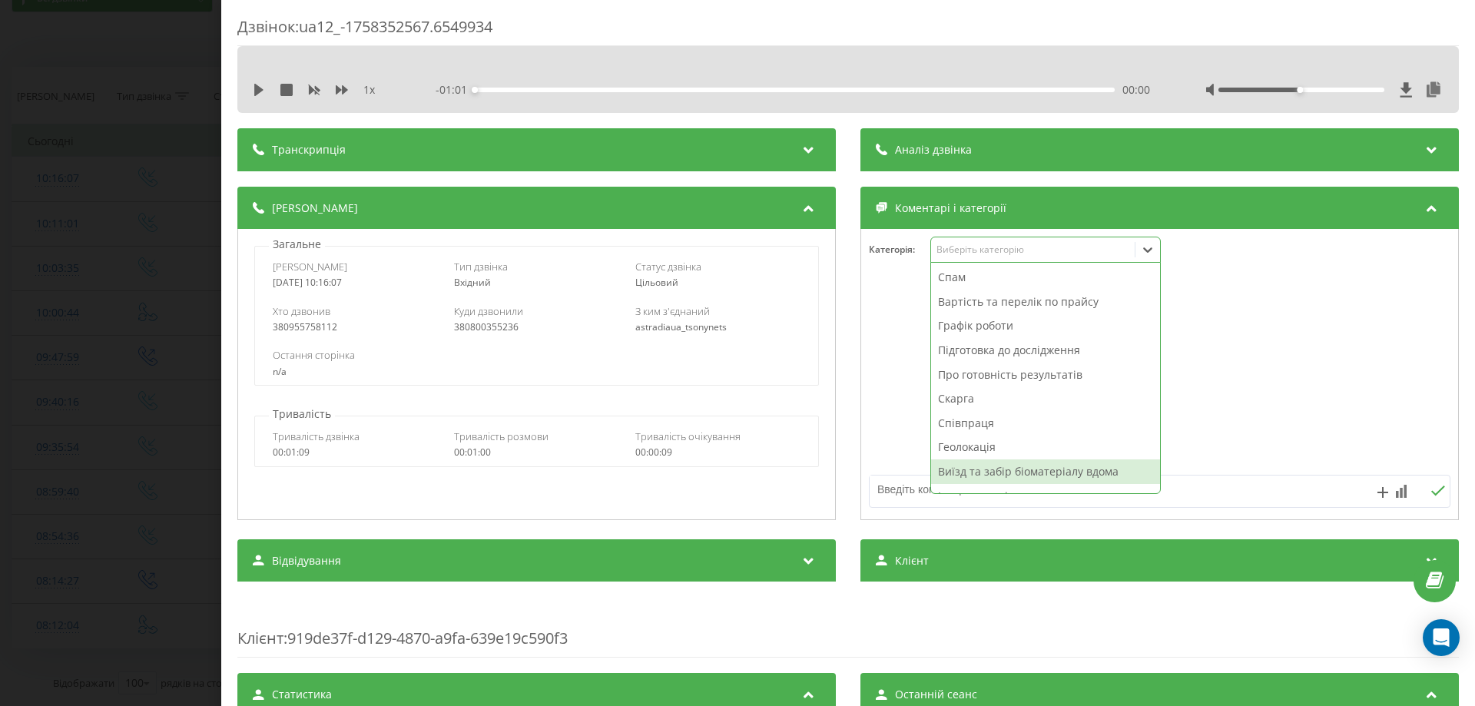
click at [907, 482] on textarea at bounding box center [1101, 489] width 464 height 28
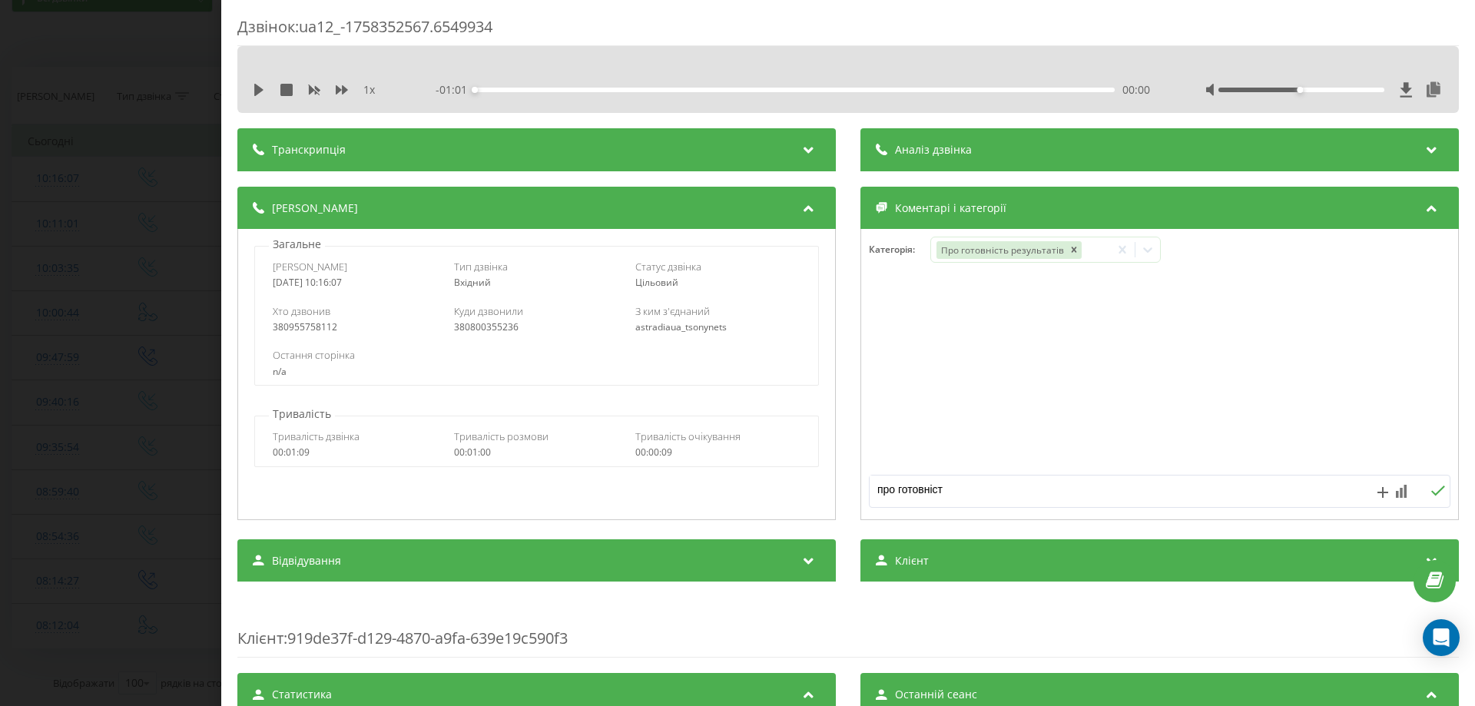
type textarea "про готовність"
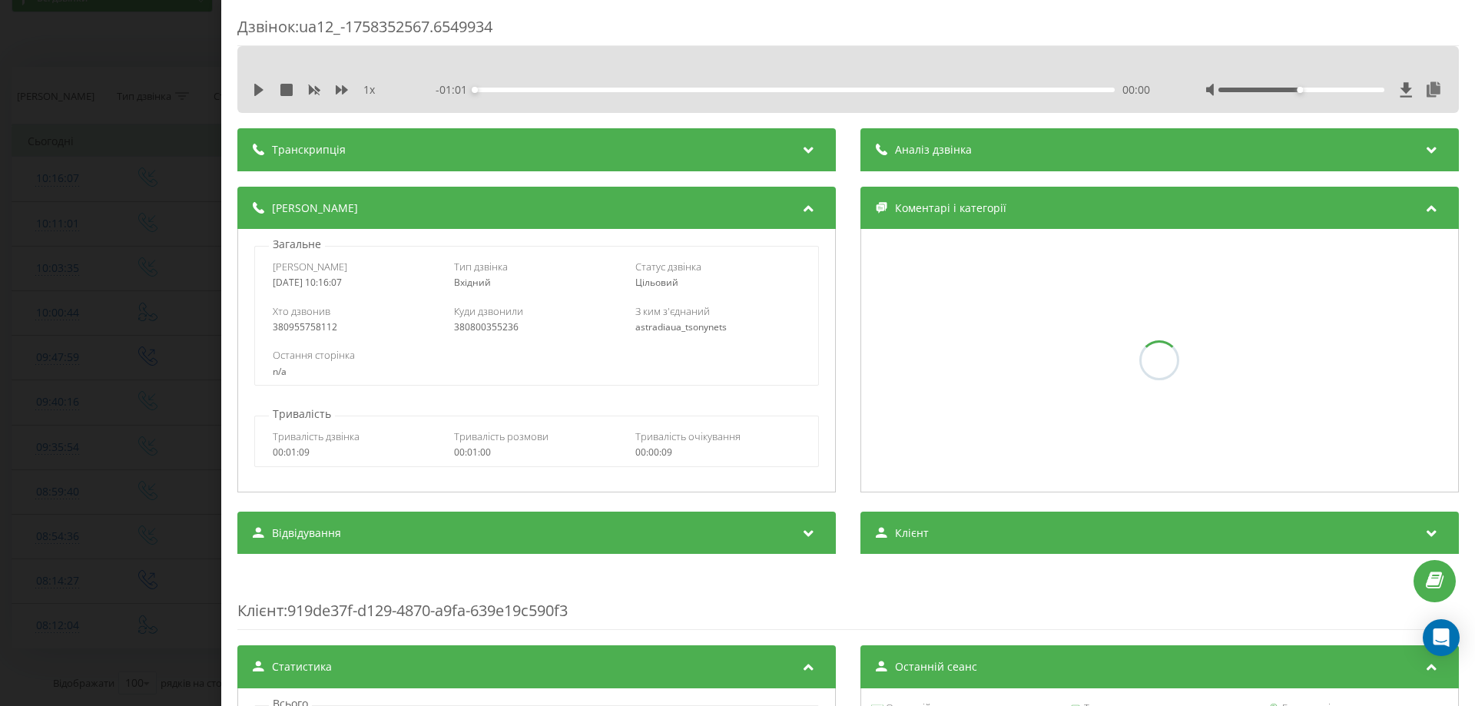
click at [0, 129] on div "Дзвінок : ua12_-1758352567.6549934 1 x - 01:01 00:00 00:00 Транскрипція Для AI-…" at bounding box center [737, 353] width 1475 height 706
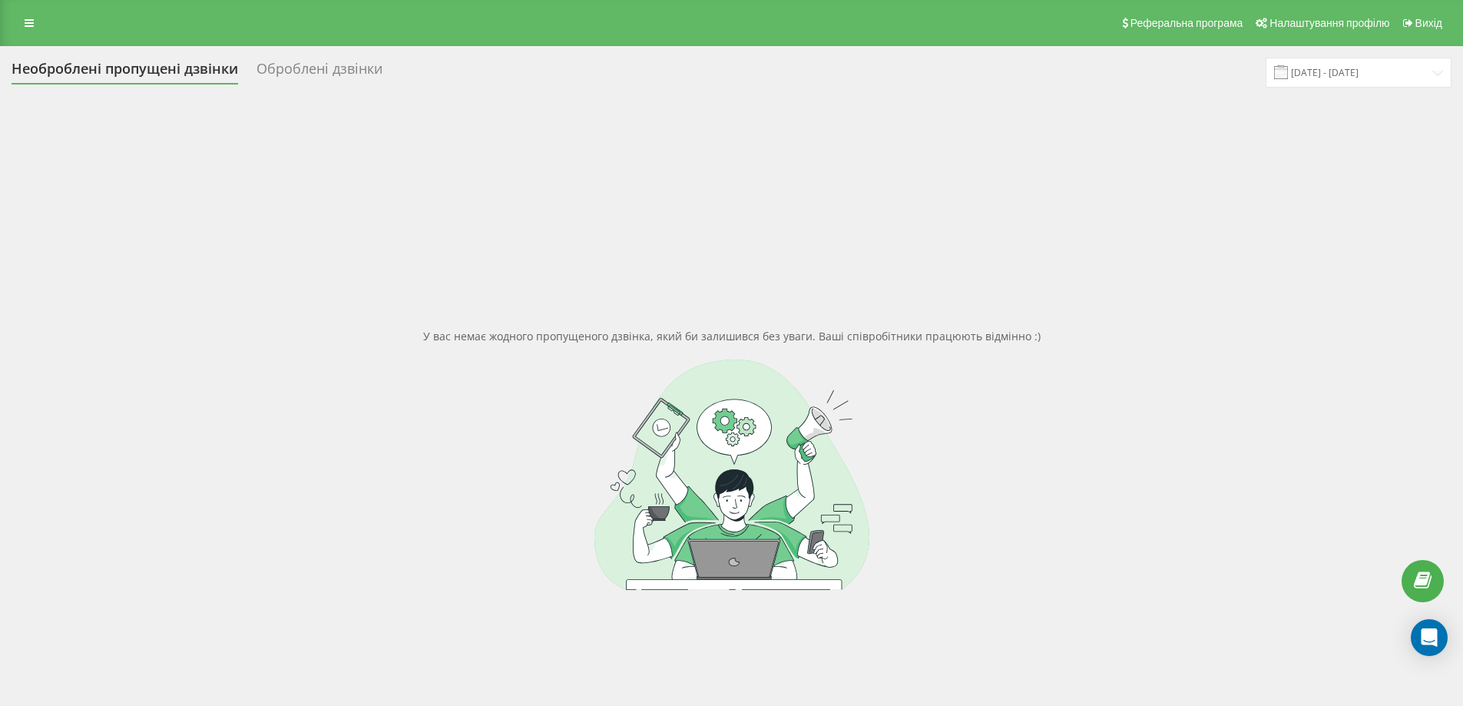
click at [168, 329] on div "У вас немає жодного пропущеного дзвінка, який би залишився без уваги. Ваші спів…" at bounding box center [732, 459] width 1440 height 706
drag, startPoint x: 60, startPoint y: 536, endPoint x: 68, endPoint y: 584, distance: 49.1
click at [229, 252] on div "У вас немає жодного пропущеного дзвінка, який би залишився без уваги. Ваші спів…" at bounding box center [732, 459] width 1440 height 706
click at [177, 313] on div "У вас немає жодного пропущеного дзвінка, який би залишився без уваги. Ваші спів…" at bounding box center [732, 459] width 1440 height 706
